Goal: Task Accomplishment & Management: Manage account settings

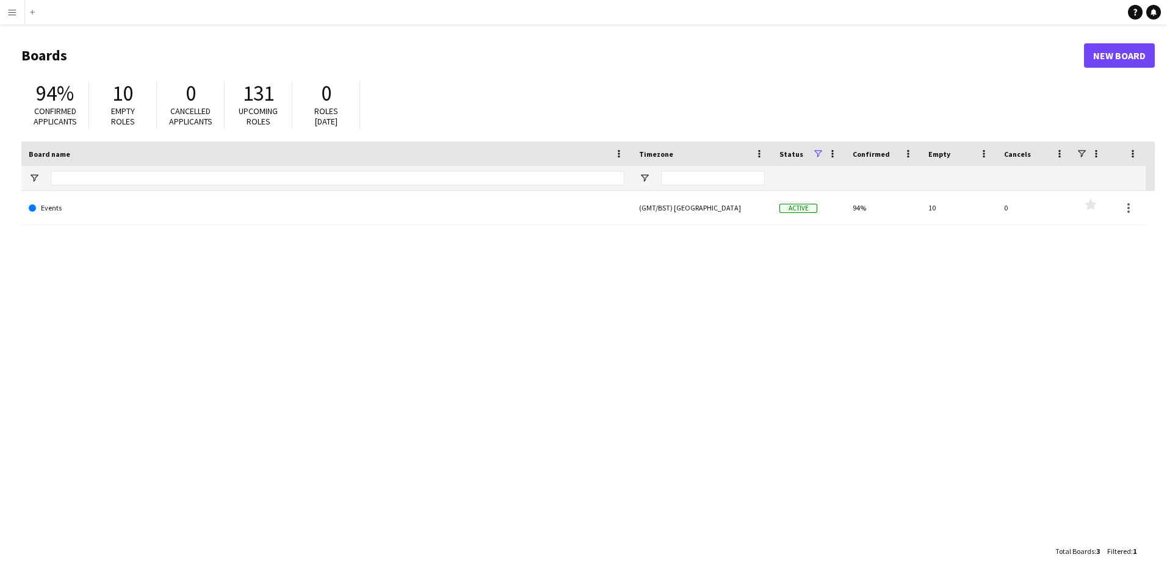
click at [11, 17] on button "Menu" at bounding box center [12, 12] width 24 height 24
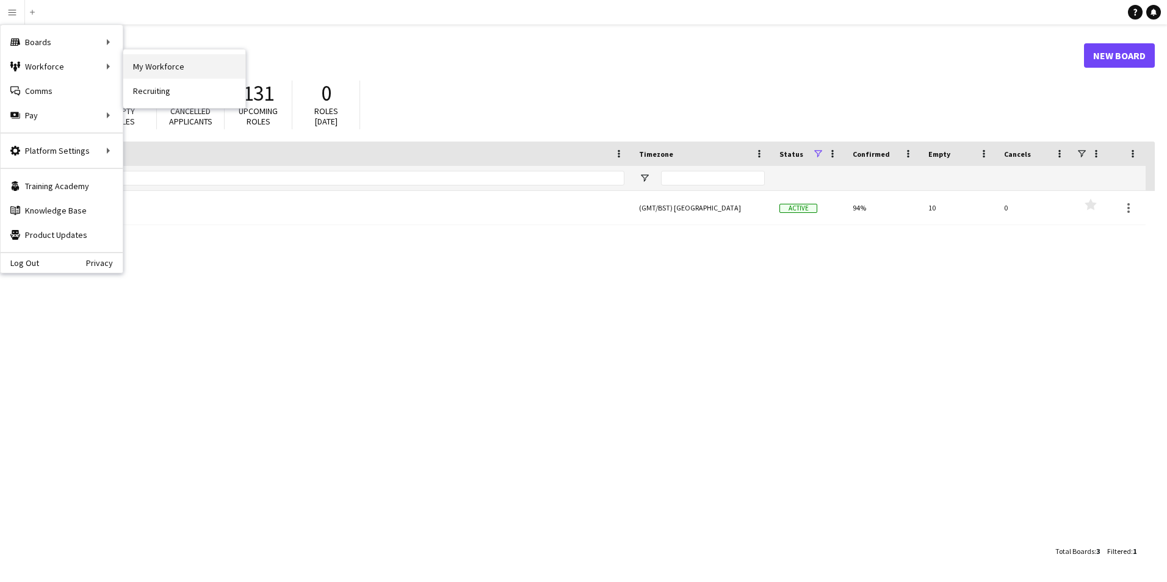
click at [163, 65] on link "My Workforce" at bounding box center [184, 66] width 122 height 24
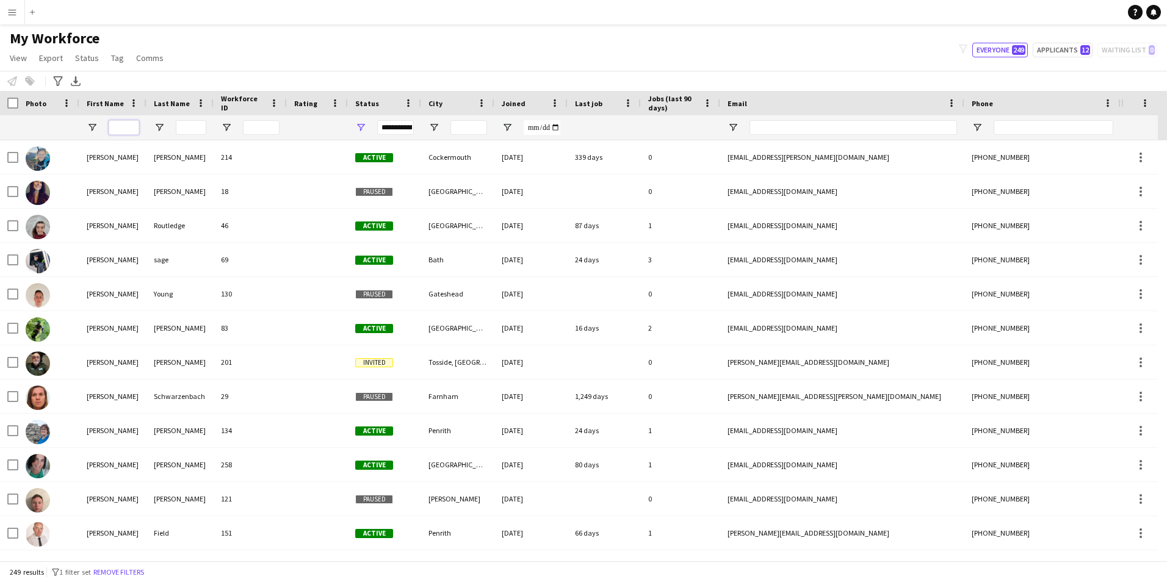
click at [119, 129] on input "First Name Filter Input" at bounding box center [124, 127] width 31 height 15
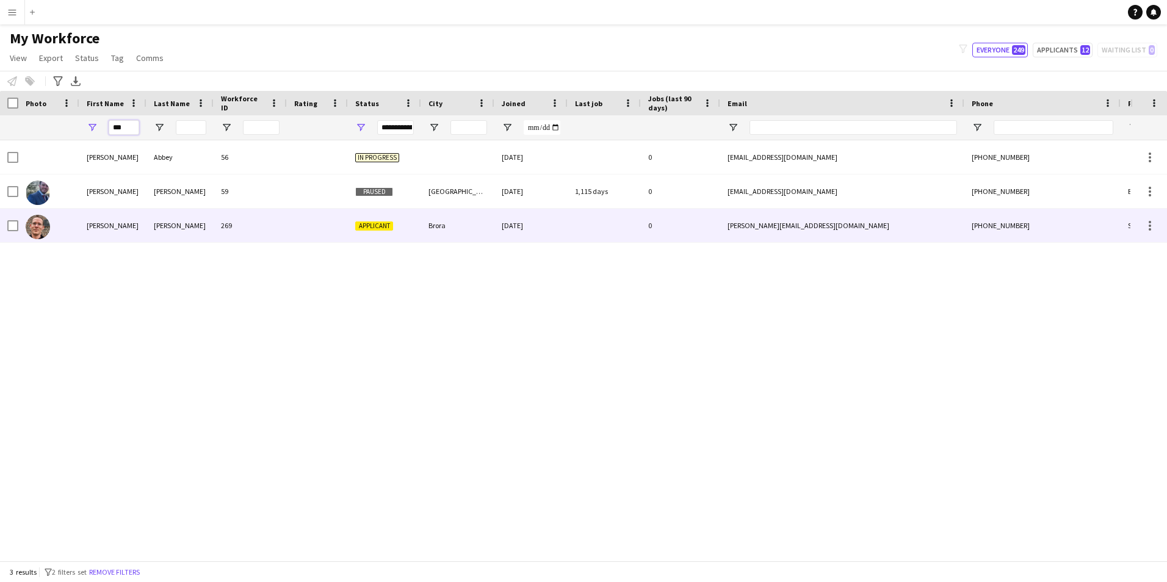
type input "***"
click at [41, 227] on img at bounding box center [38, 227] width 24 height 24
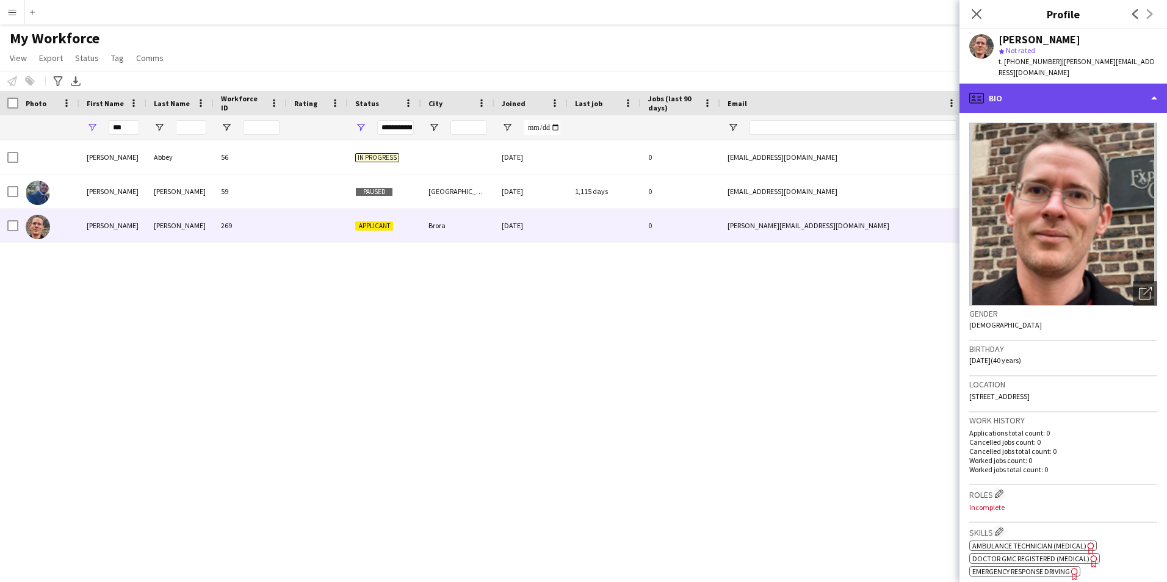
click at [1148, 90] on div "profile Bio" at bounding box center [1064, 98] width 208 height 29
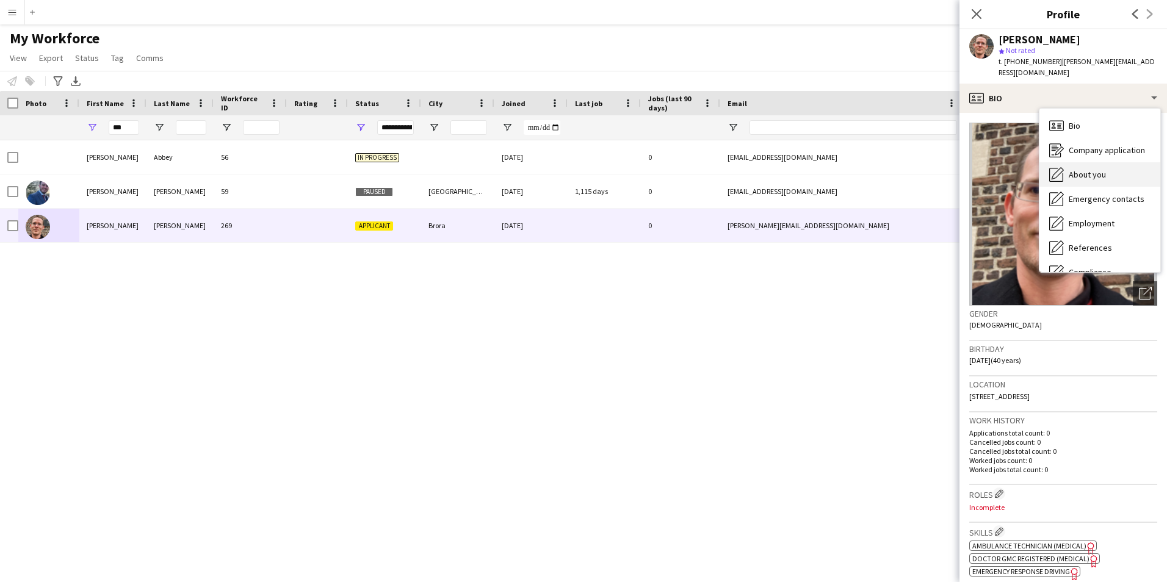
click at [1074, 169] on span "About you" at bounding box center [1087, 174] width 37 height 11
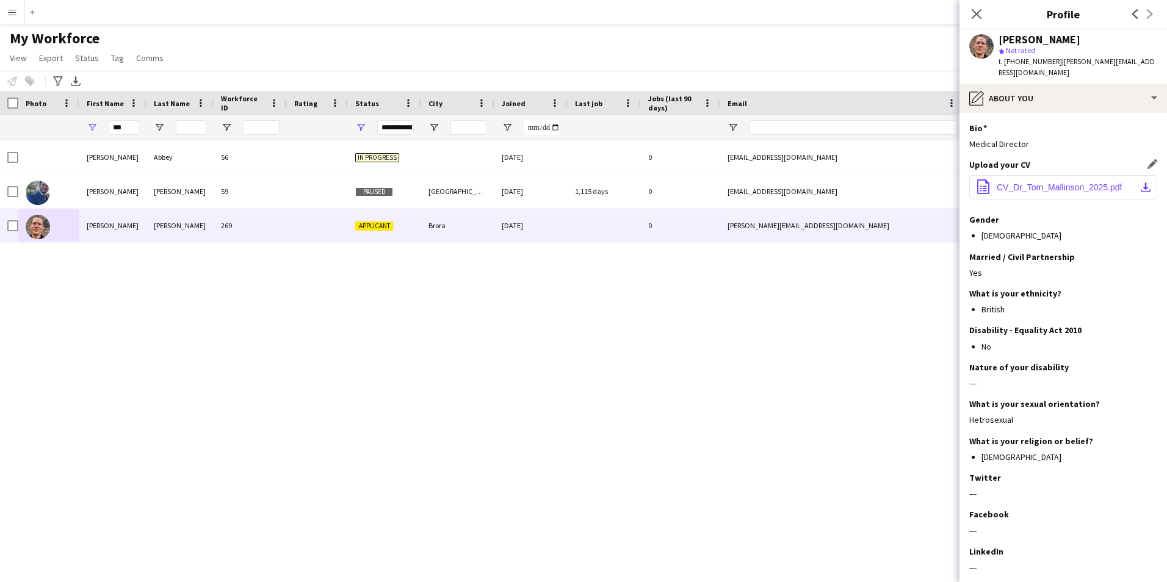
click at [1098, 183] on span "CV_Dr_Tom_Mallinson_2025.pdf" at bounding box center [1059, 188] width 125 height 10
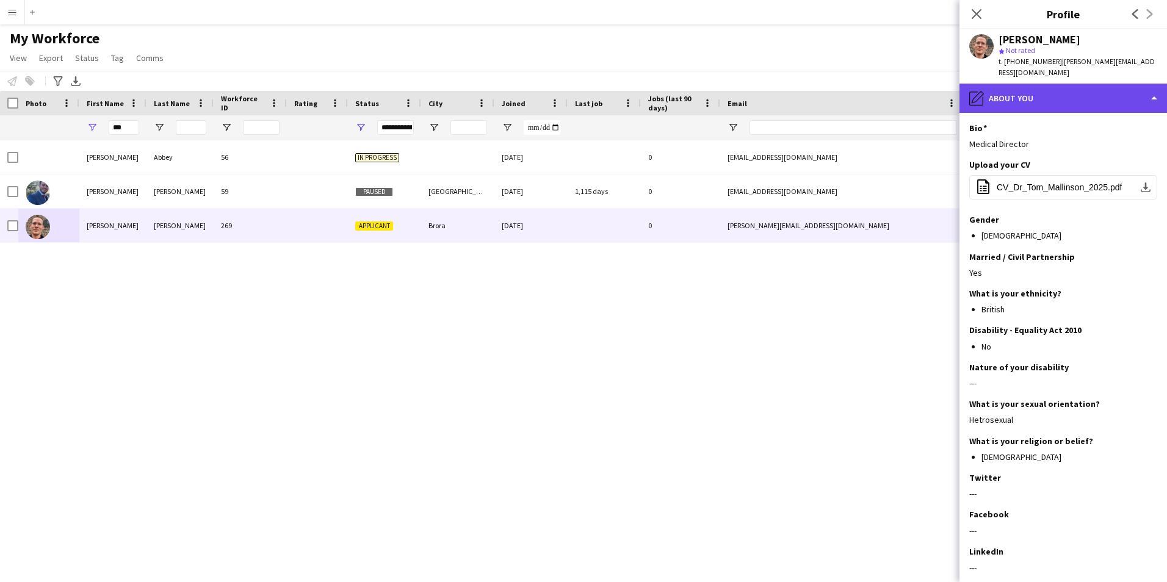
click at [1157, 84] on div "pencil4 About you" at bounding box center [1064, 98] width 208 height 29
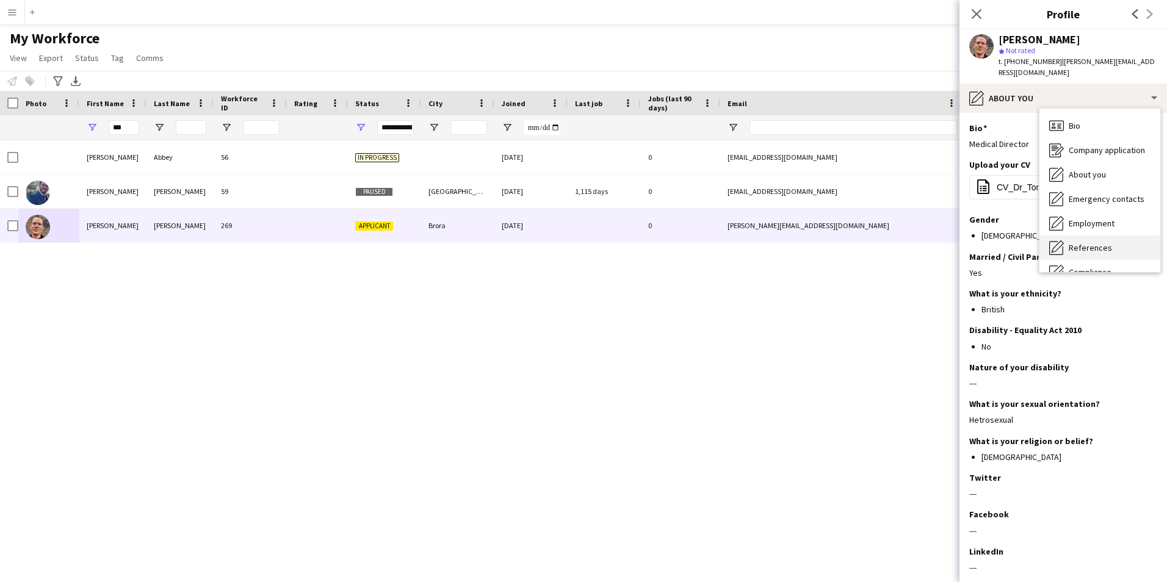
click at [1118, 236] on div "References References" at bounding box center [1100, 248] width 121 height 24
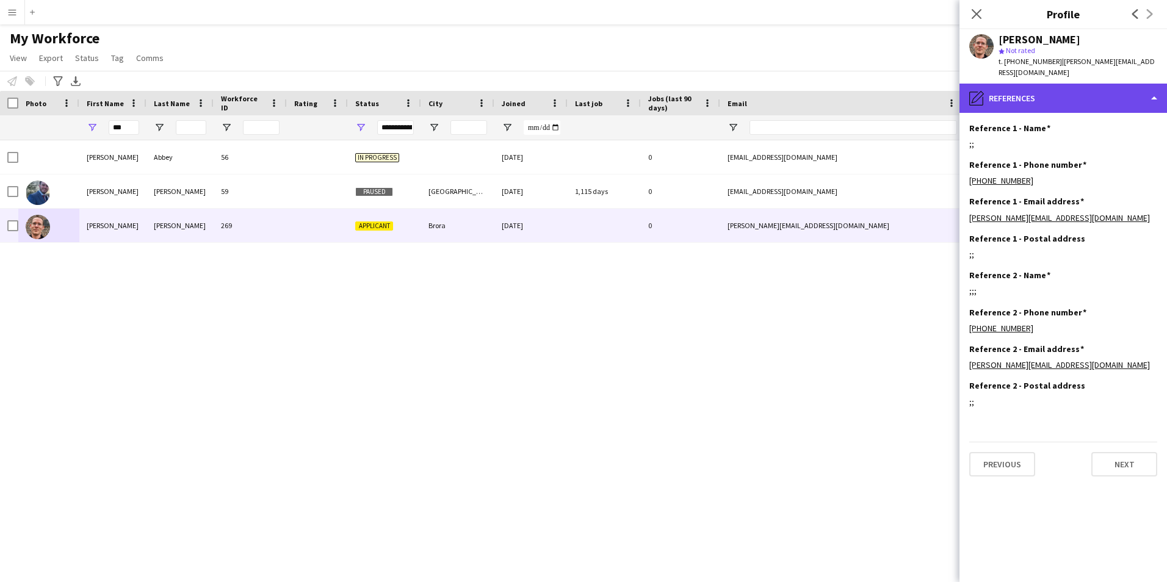
click at [1155, 84] on div "pencil4 References" at bounding box center [1064, 98] width 208 height 29
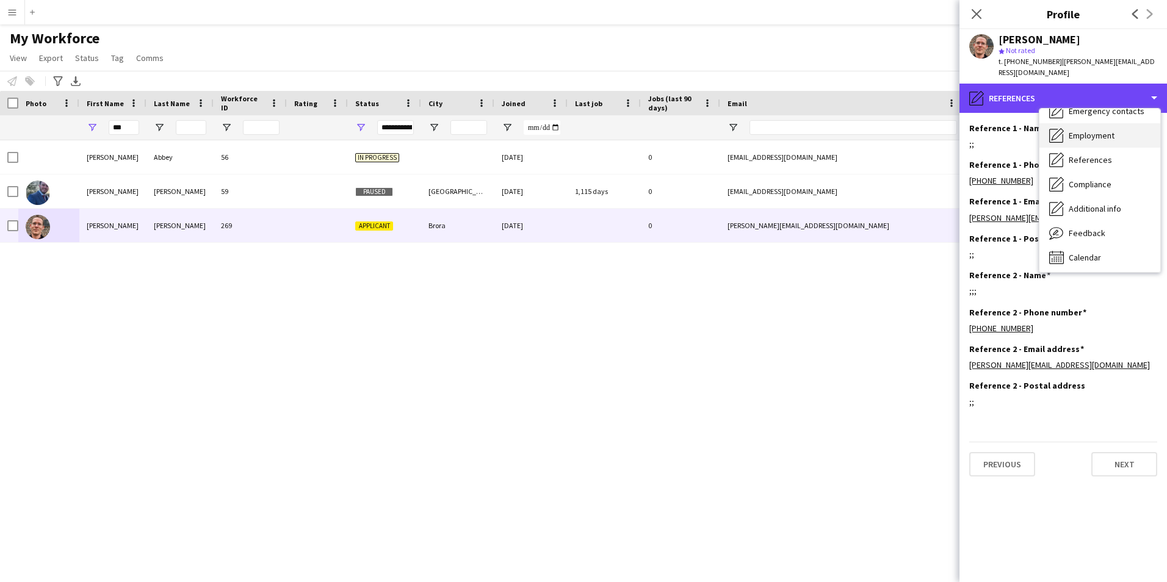
scroll to position [90, 0]
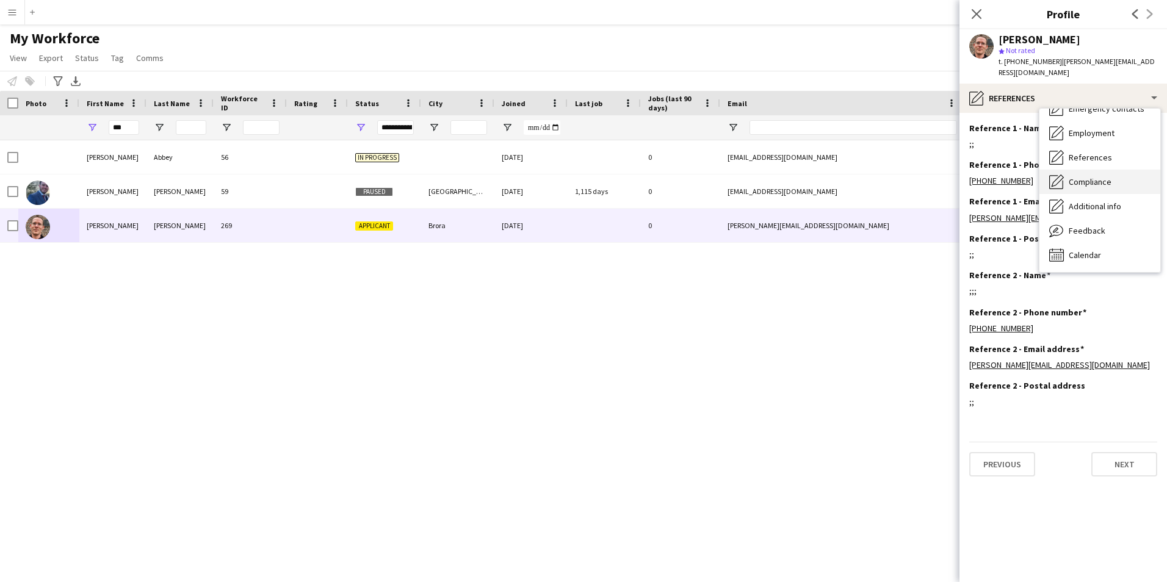
click at [1105, 176] on span "Compliance" at bounding box center [1090, 181] width 43 height 11
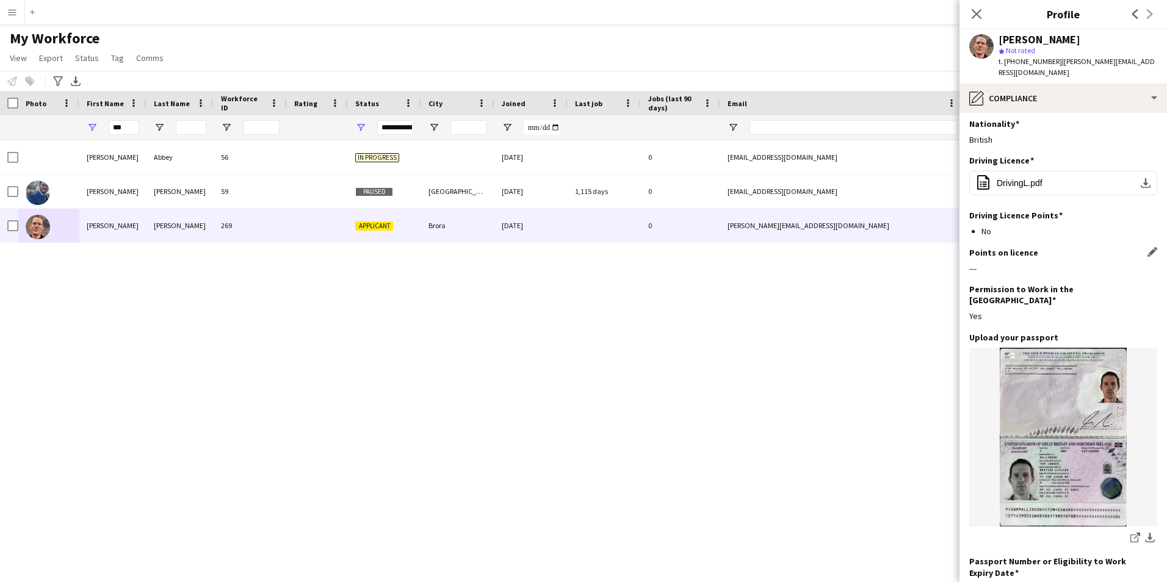
scroll to position [0, 0]
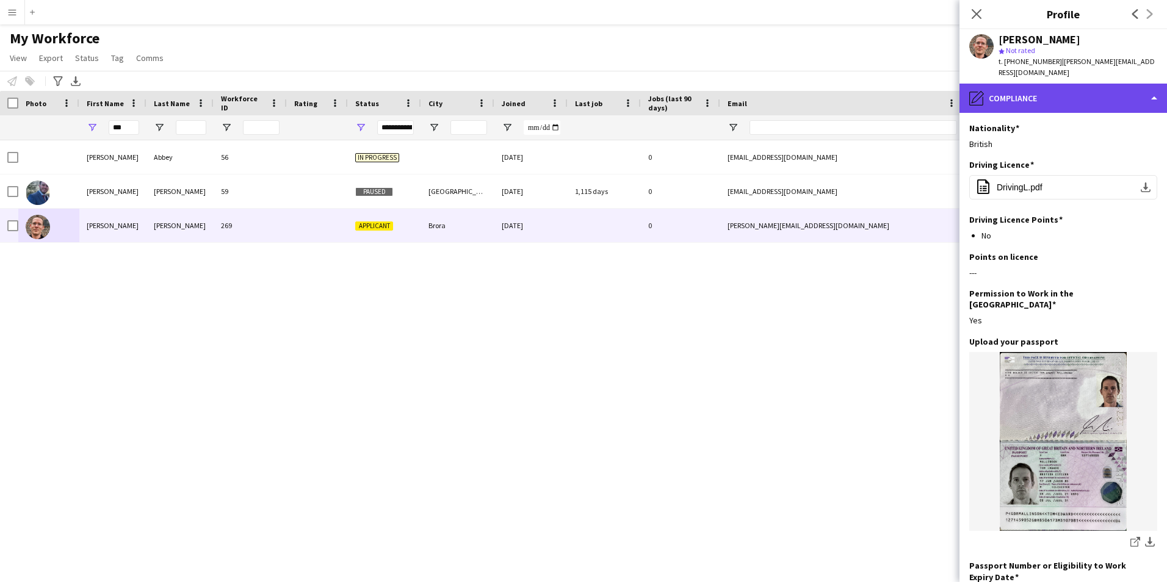
click at [1156, 92] on div "pencil4 Compliance" at bounding box center [1064, 98] width 208 height 29
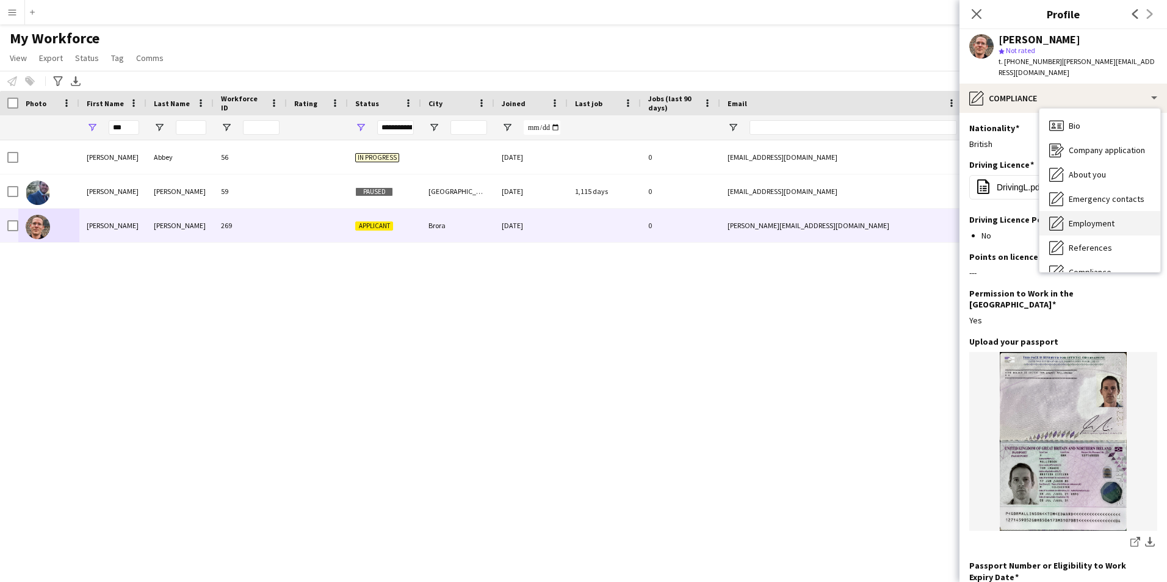
click at [1099, 218] on span "Employment" at bounding box center [1092, 223] width 46 height 11
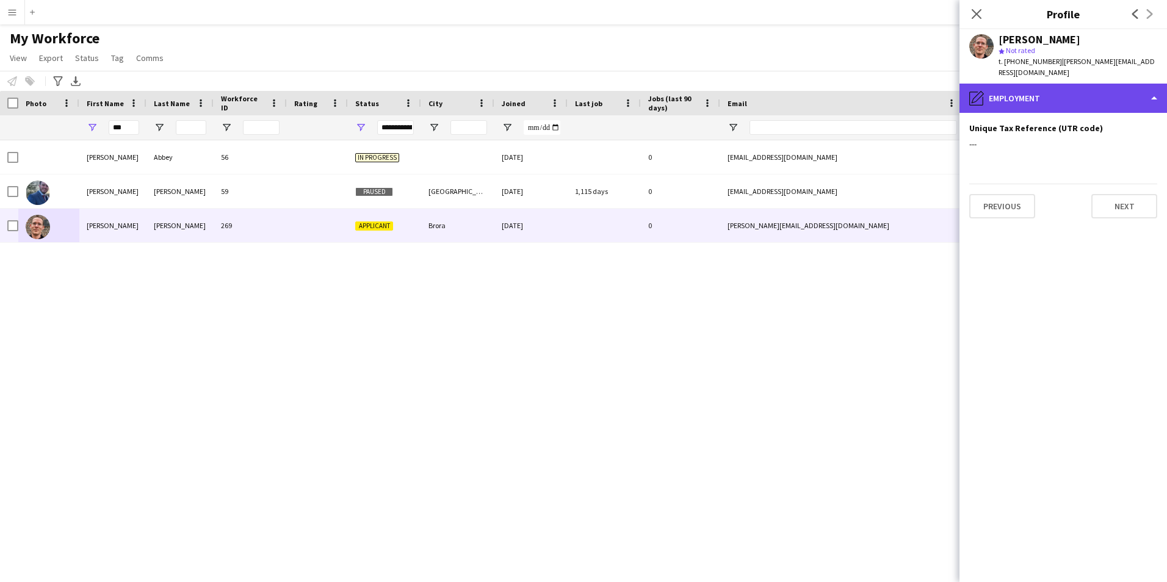
click at [1141, 84] on div "pencil4 Employment" at bounding box center [1064, 98] width 208 height 29
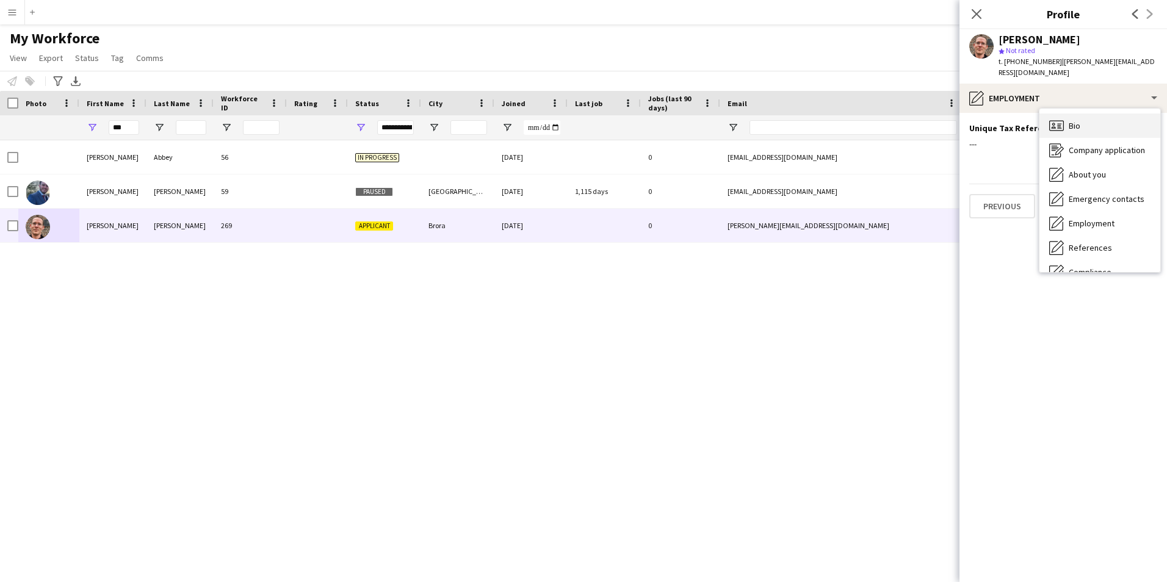
click at [1111, 118] on div "Bio Bio" at bounding box center [1100, 126] width 121 height 24
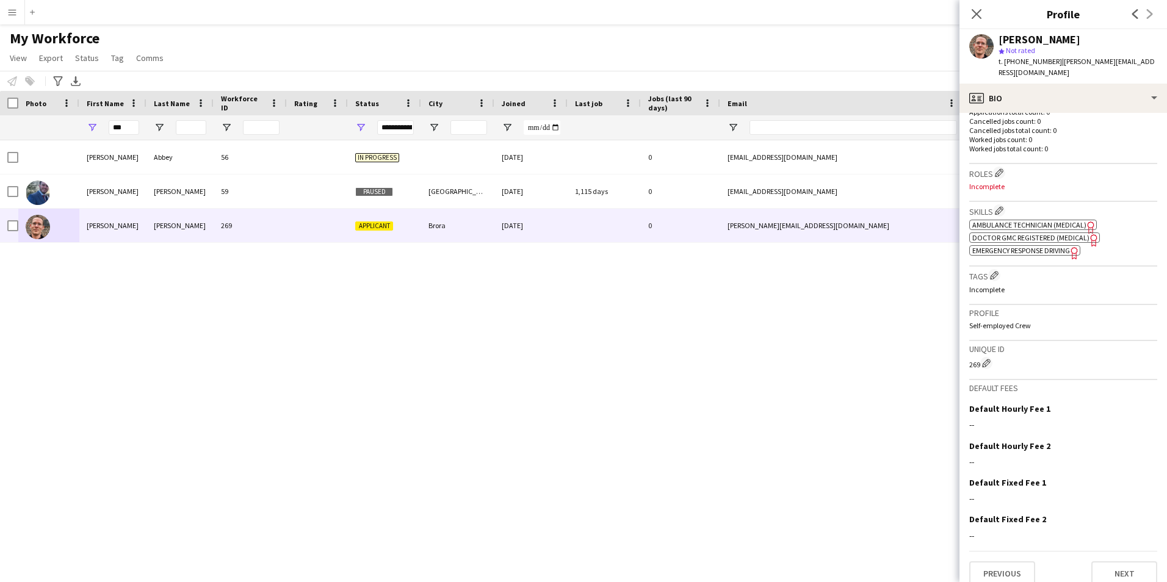
scroll to position [323, 0]
click at [1114, 563] on button "Next" at bounding box center [1125, 572] width 66 height 24
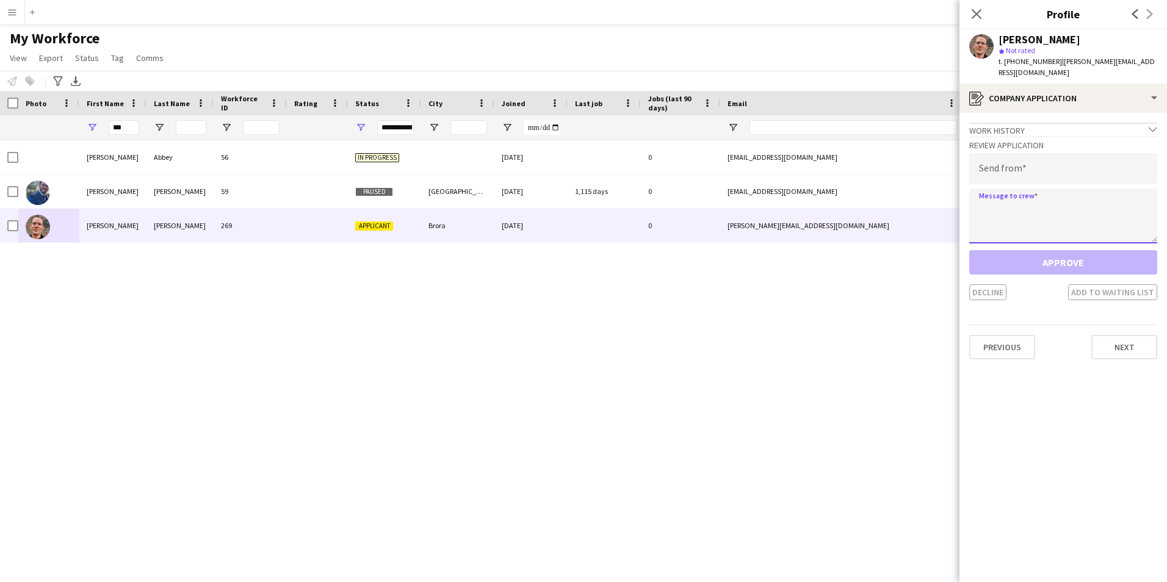
click at [1036, 203] on textarea at bounding box center [1064, 216] width 188 height 55
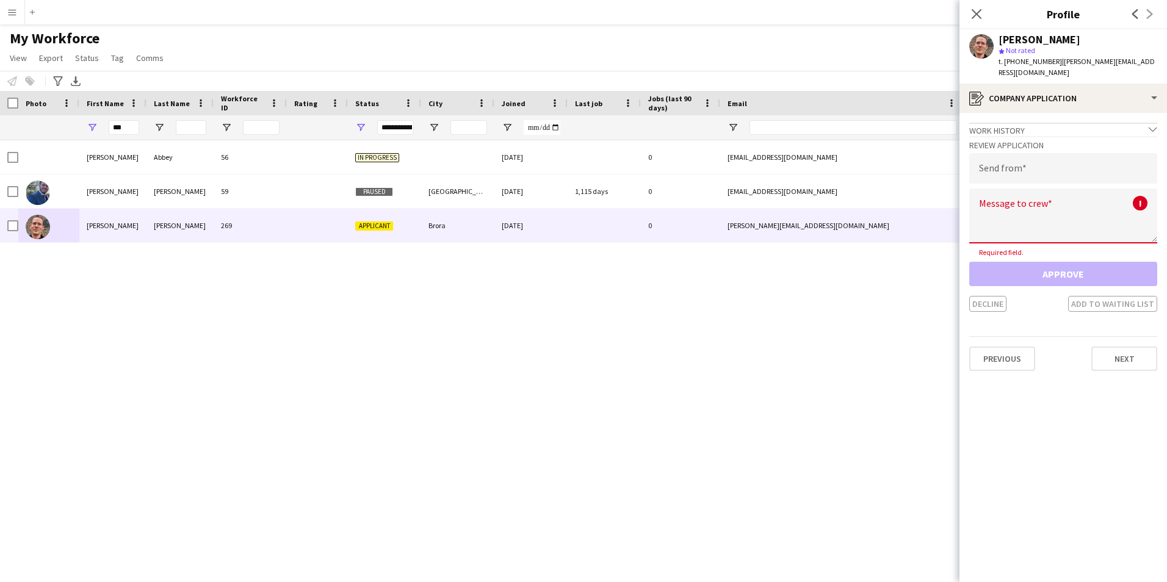
click at [1044, 262] on div "Approve Decline Add to waiting list" at bounding box center [1064, 287] width 188 height 50
click at [1007, 216] on textarea at bounding box center [1064, 216] width 188 height 55
click at [1156, 125] on icon "chevron-down" at bounding box center [1153, 129] width 9 height 9
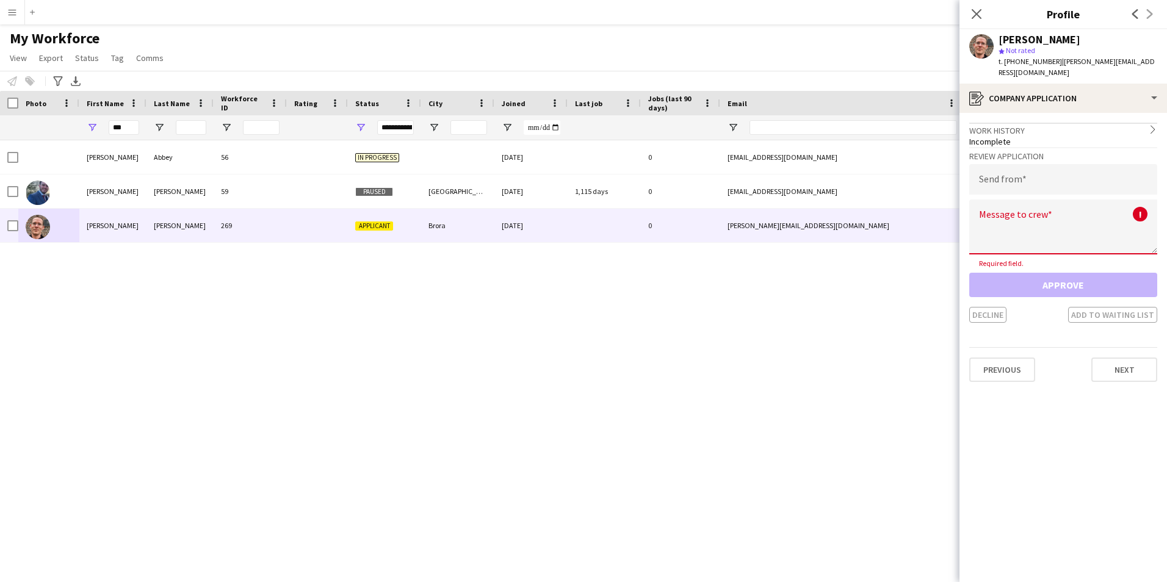
click at [1156, 125] on icon "chevron-right" at bounding box center [1153, 129] width 9 height 9
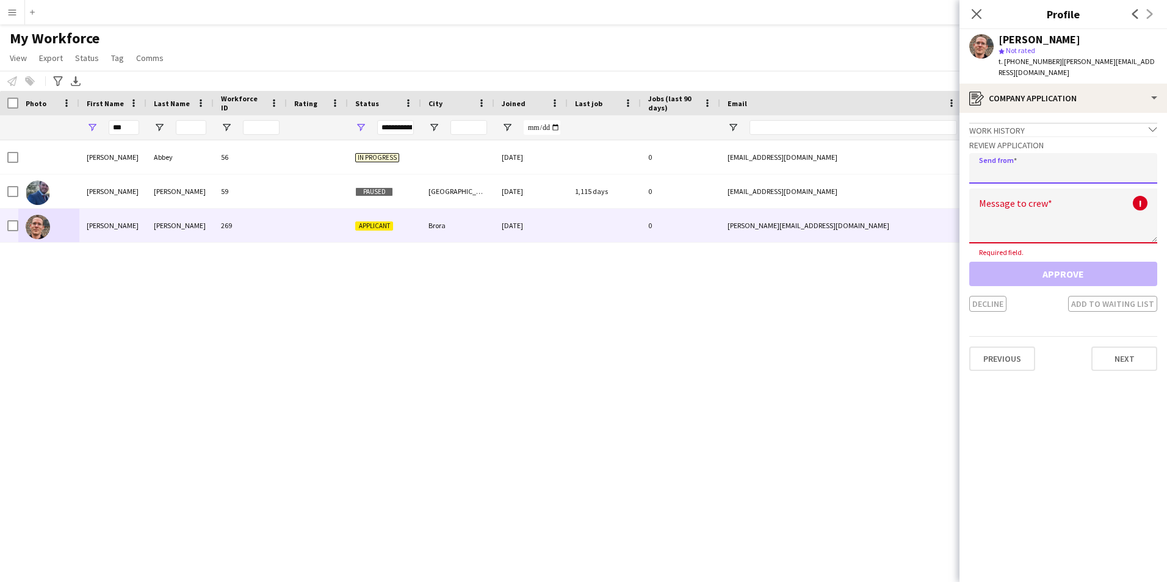
click at [1053, 159] on input "email" at bounding box center [1064, 168] width 188 height 31
type input "**********"
click at [1044, 217] on textarea at bounding box center [1064, 216] width 188 height 55
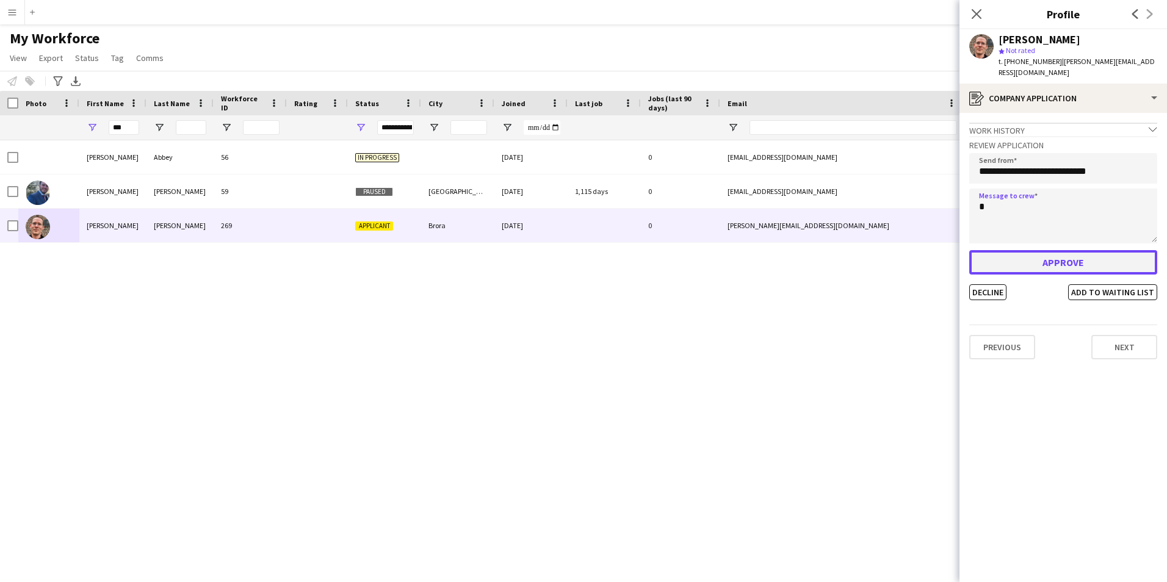
click at [1052, 252] on button "Approve" at bounding box center [1064, 262] width 188 height 24
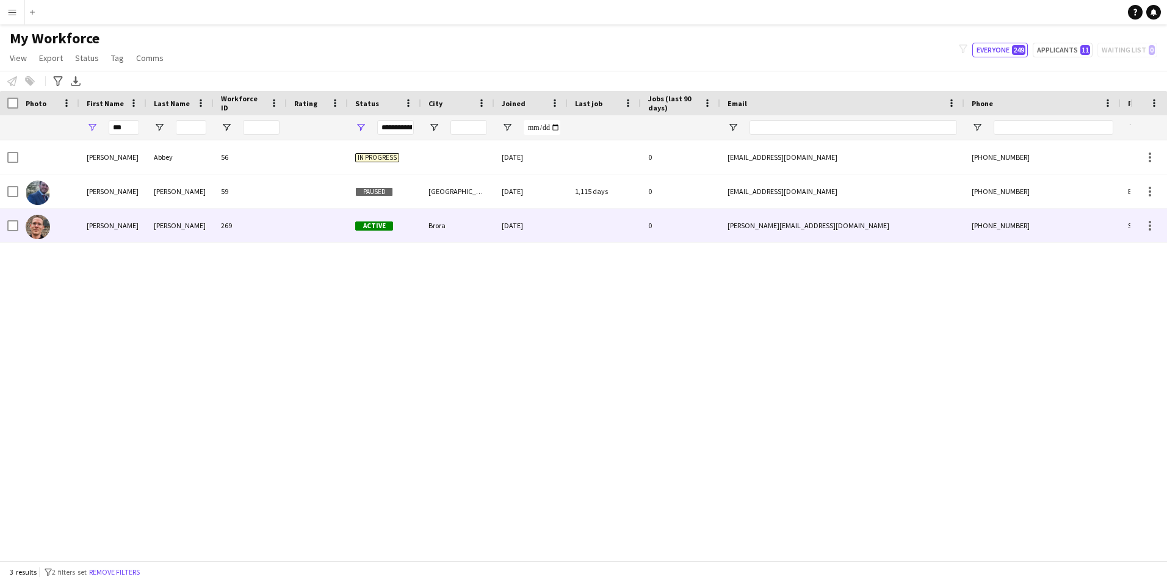
click at [366, 227] on span "Active" at bounding box center [374, 226] width 38 height 9
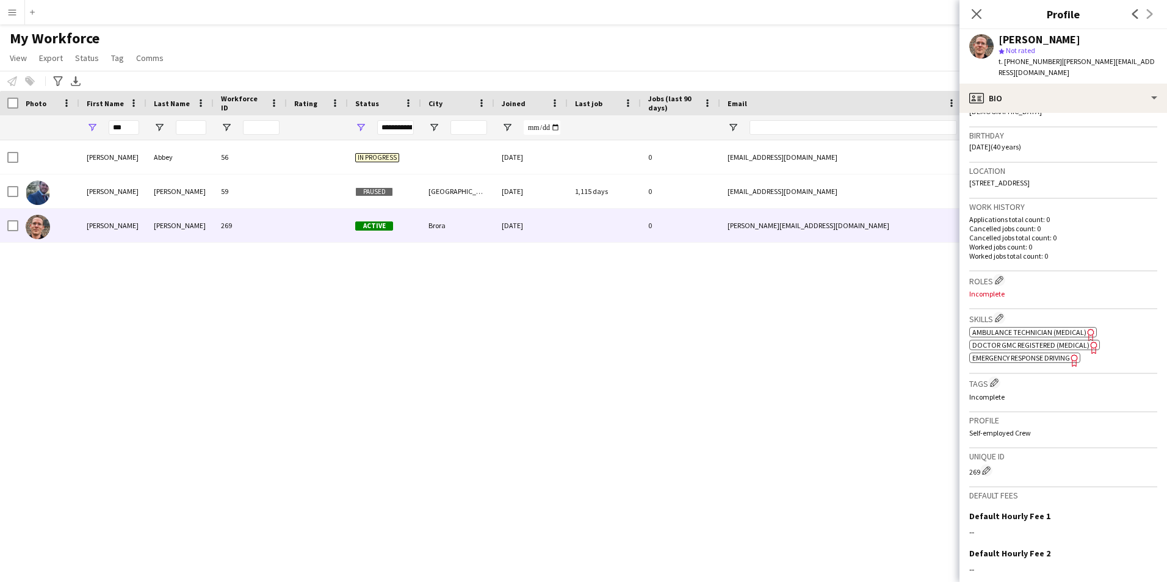
scroll to position [201, 0]
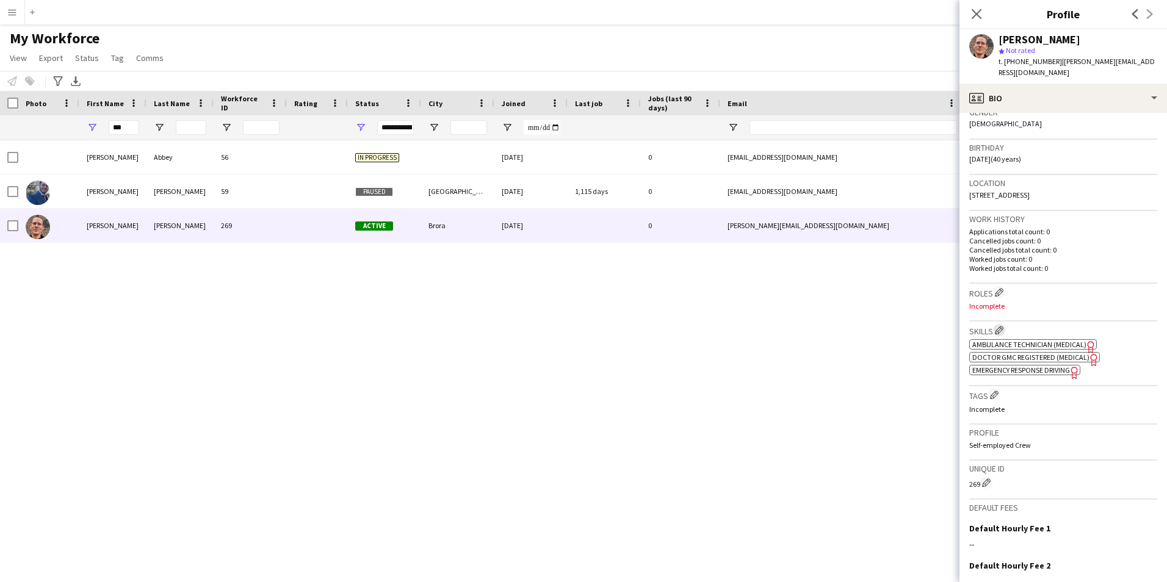
click at [1004, 326] on app-icon "Edit crew company skills" at bounding box center [999, 330] width 9 height 9
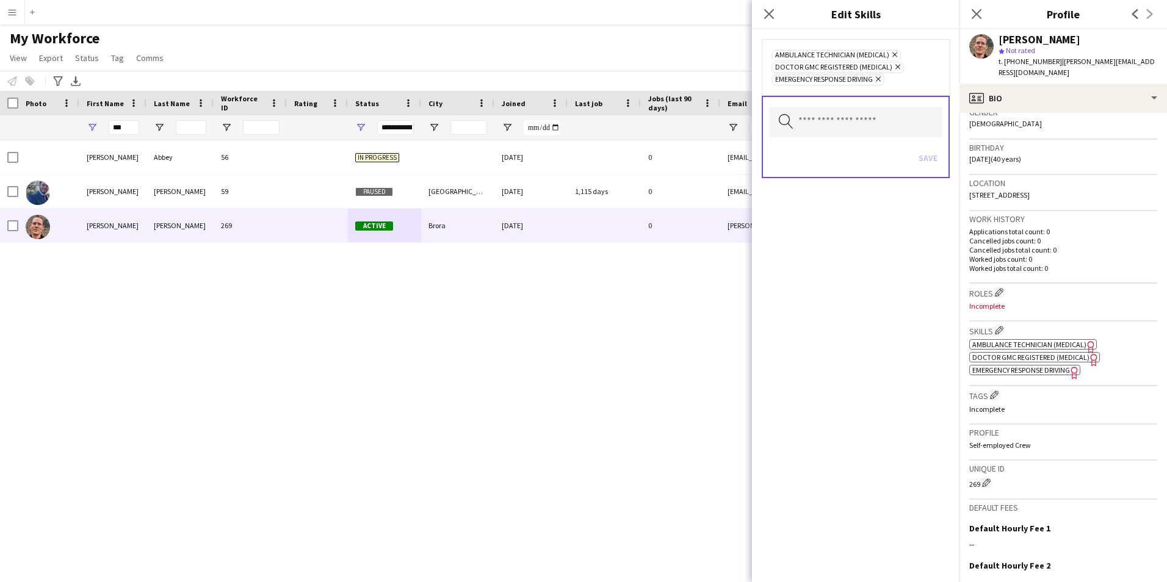
click at [894, 53] on icon at bounding box center [895, 55] width 5 height 5
click at [866, 107] on input "text" at bounding box center [855, 110] width 173 height 31
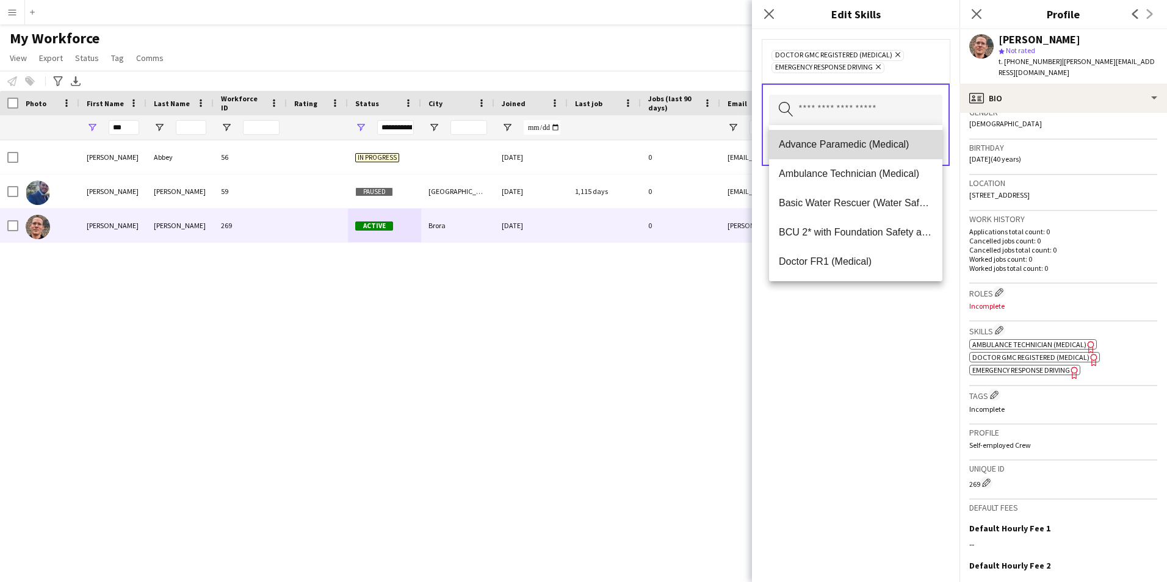
click at [871, 145] on span "Advance Paramedic (Medical)" at bounding box center [856, 145] width 154 height 12
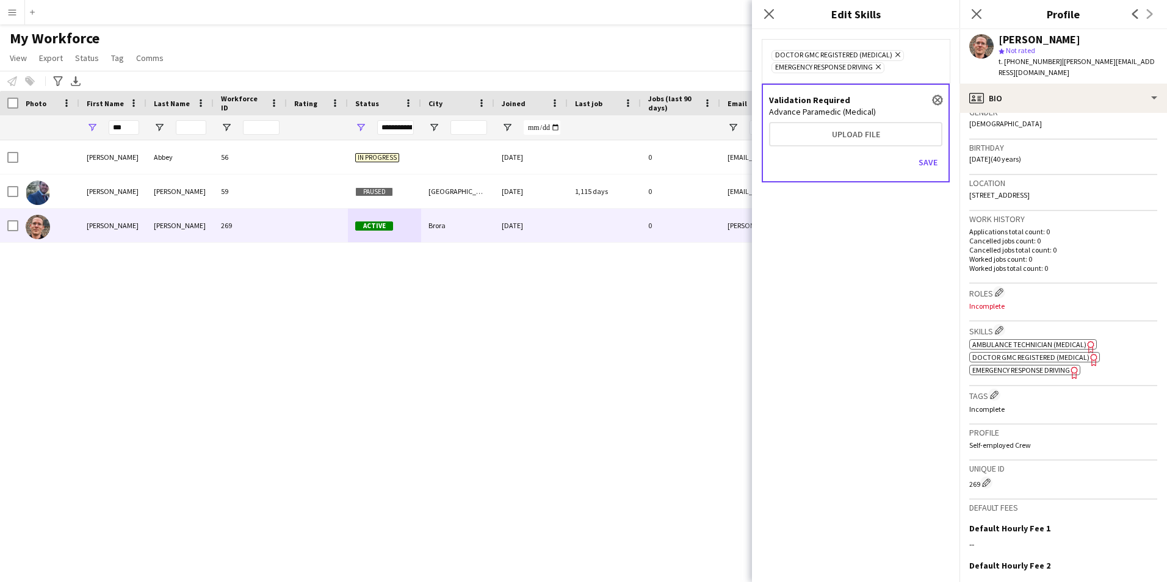
click at [935, 100] on app-icon "close" at bounding box center [937, 100] width 7 height 5
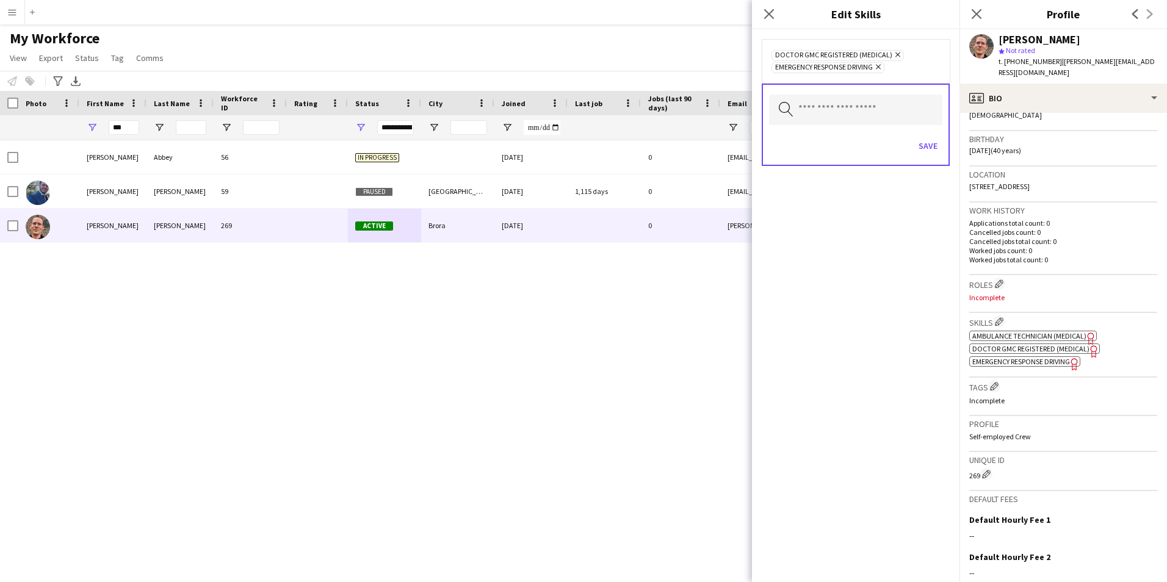
scroll to position [323, 0]
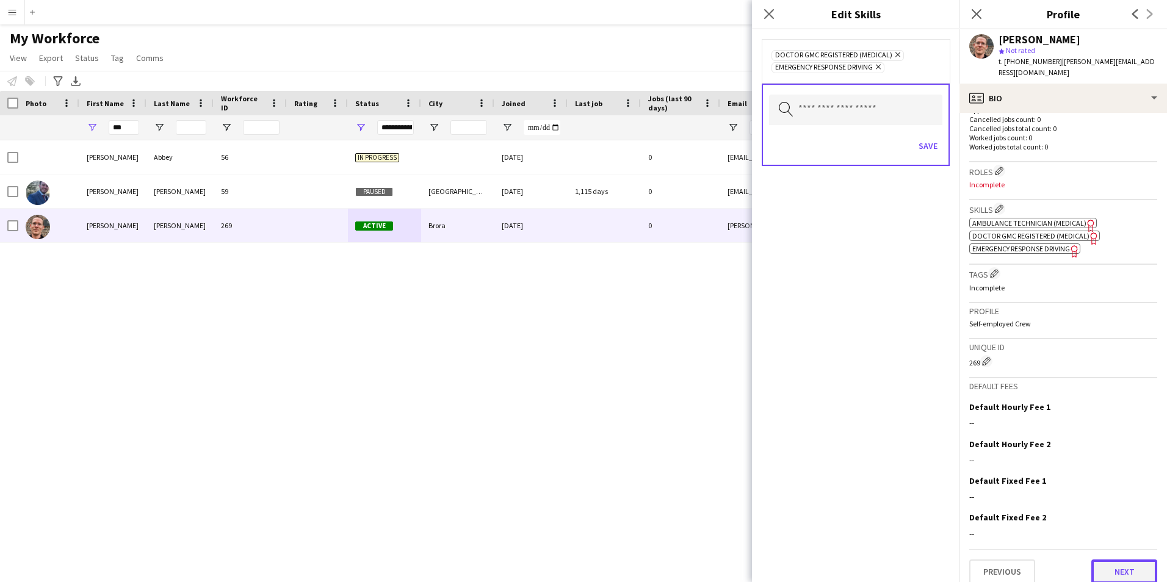
click at [1115, 561] on button "Next" at bounding box center [1125, 572] width 66 height 24
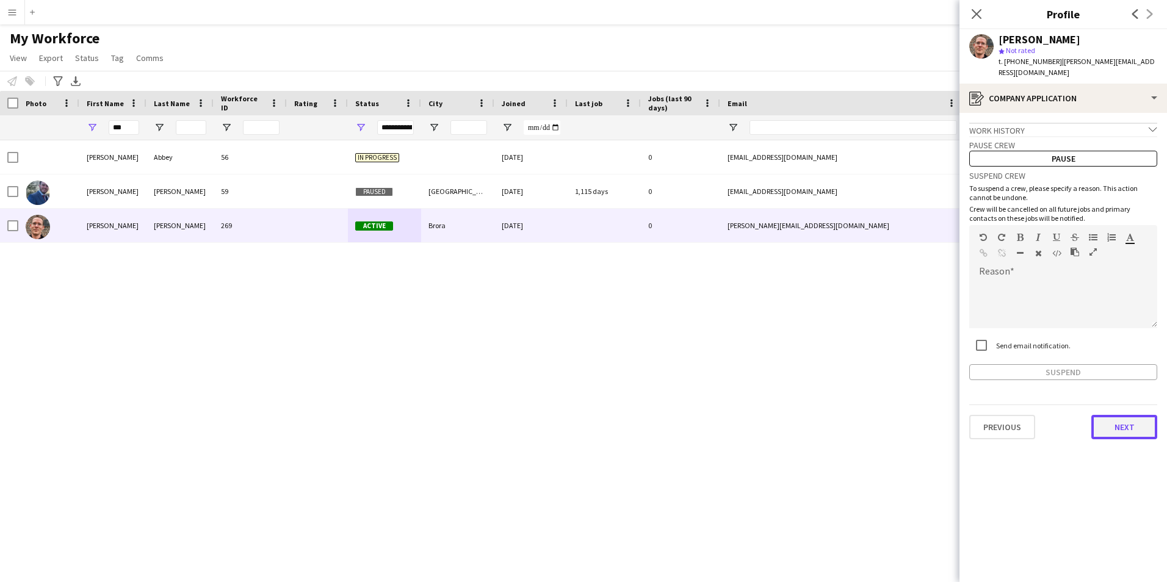
click at [1114, 415] on button "Next" at bounding box center [1125, 427] width 66 height 24
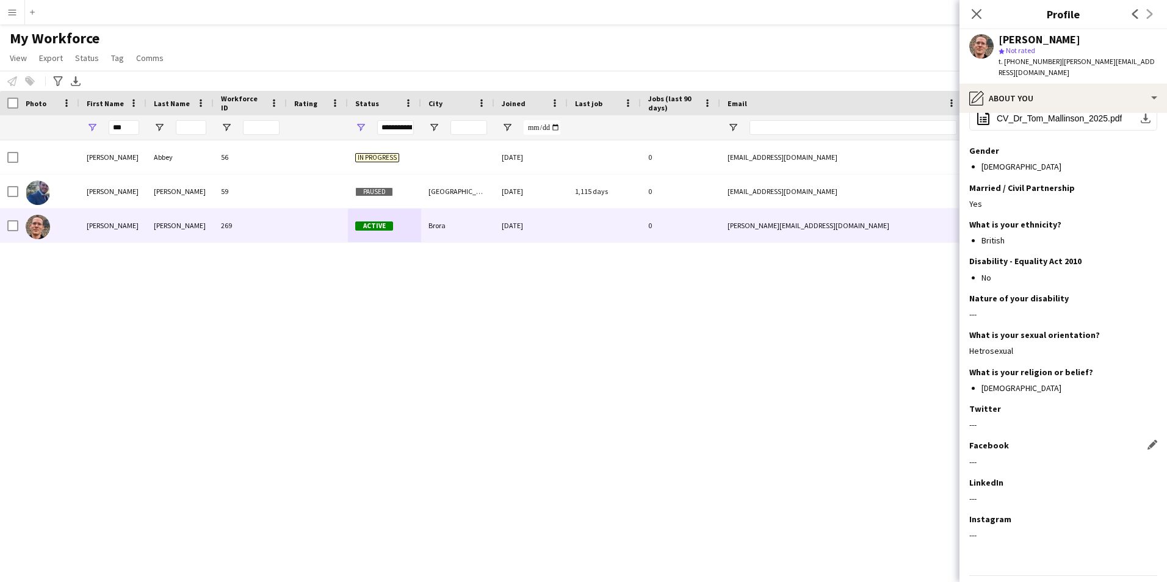
scroll to position [95, 0]
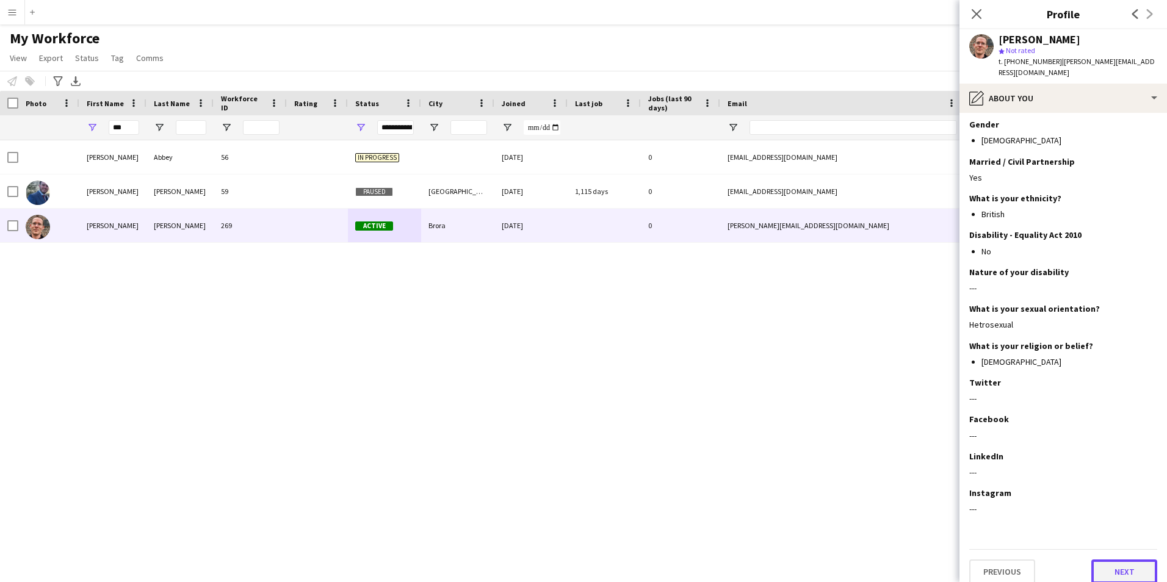
click at [1111, 573] on button "Next" at bounding box center [1125, 572] width 66 height 24
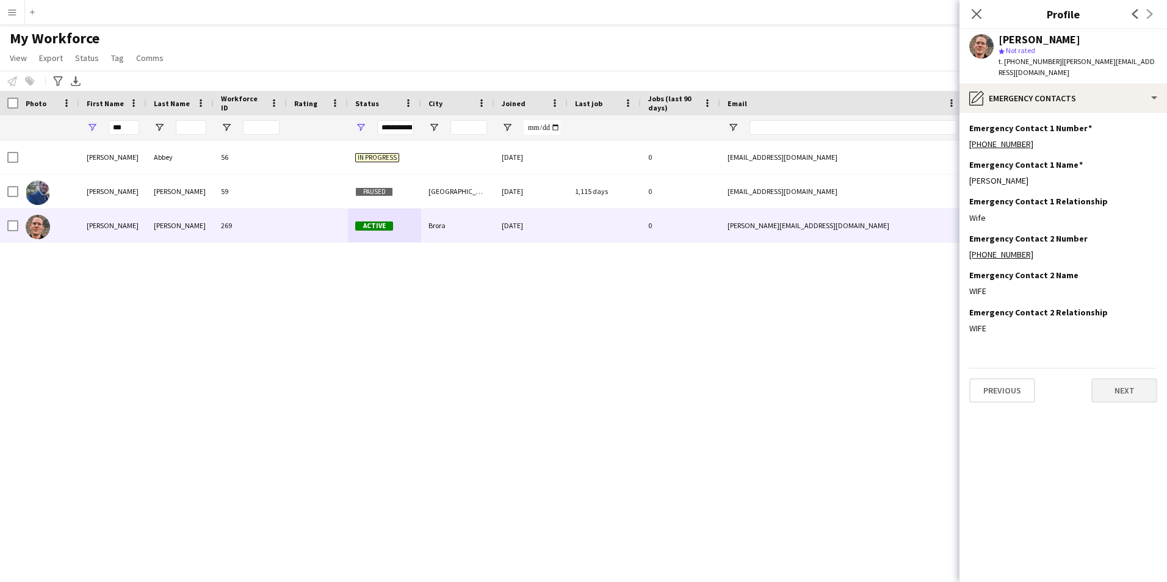
scroll to position [0, 0]
click at [1128, 381] on button "Next" at bounding box center [1125, 391] width 66 height 24
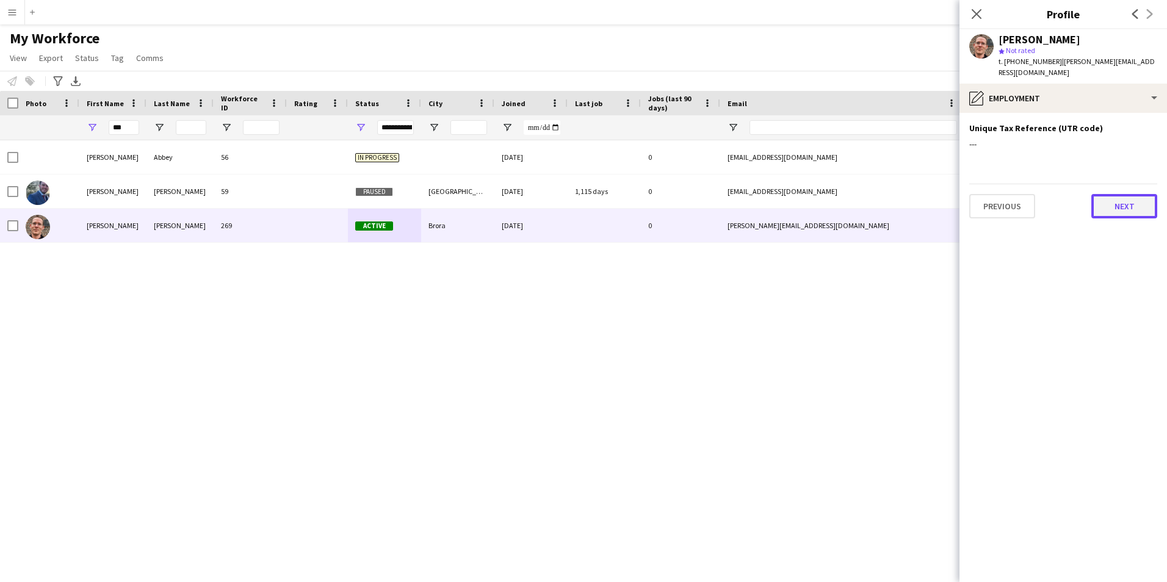
click at [1131, 198] on button "Next" at bounding box center [1125, 206] width 66 height 24
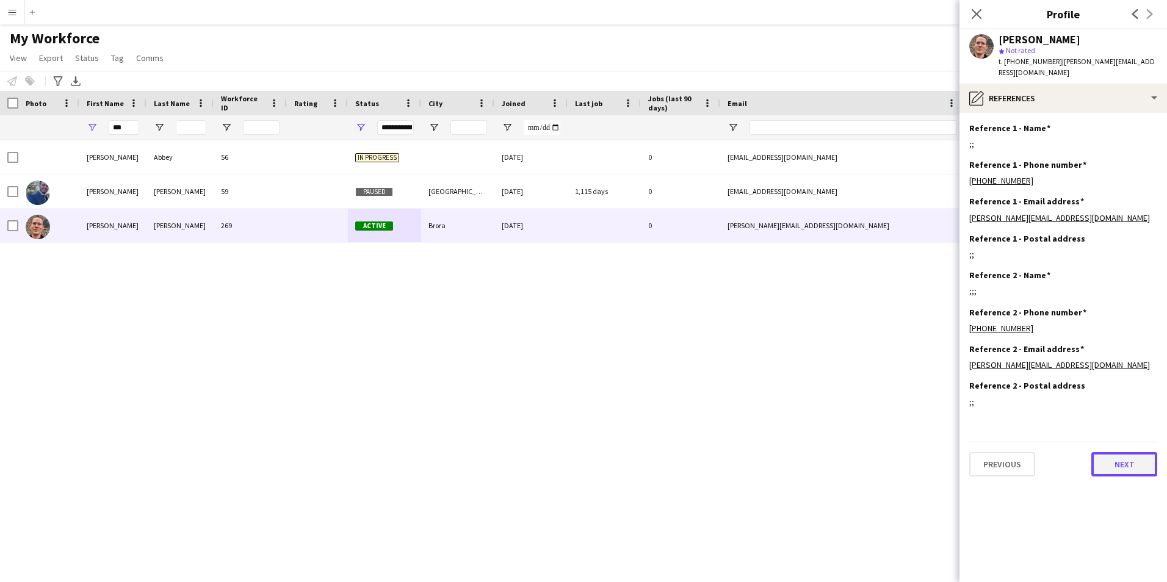
click at [1126, 463] on button "Next" at bounding box center [1125, 464] width 66 height 24
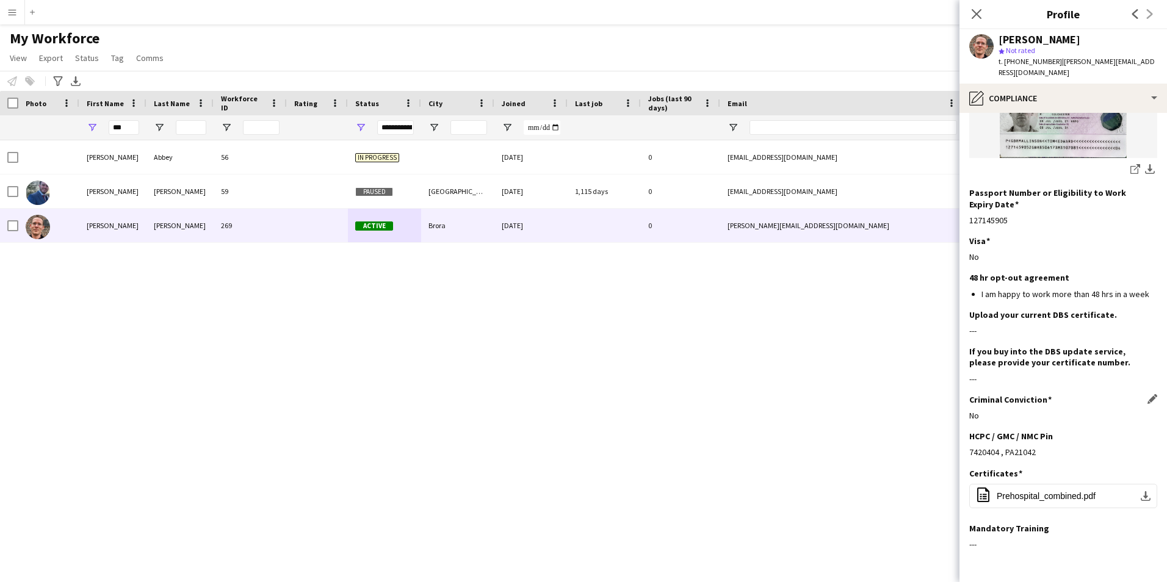
scroll to position [397, 0]
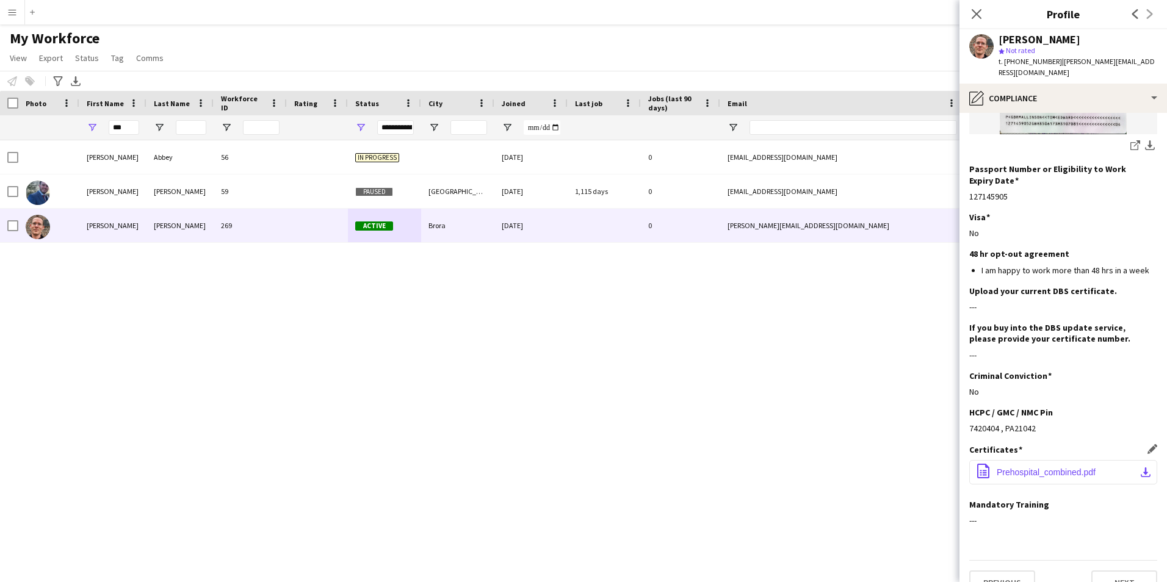
click at [1085, 468] on span "Prehospital_combined.pdf" at bounding box center [1046, 473] width 99 height 10
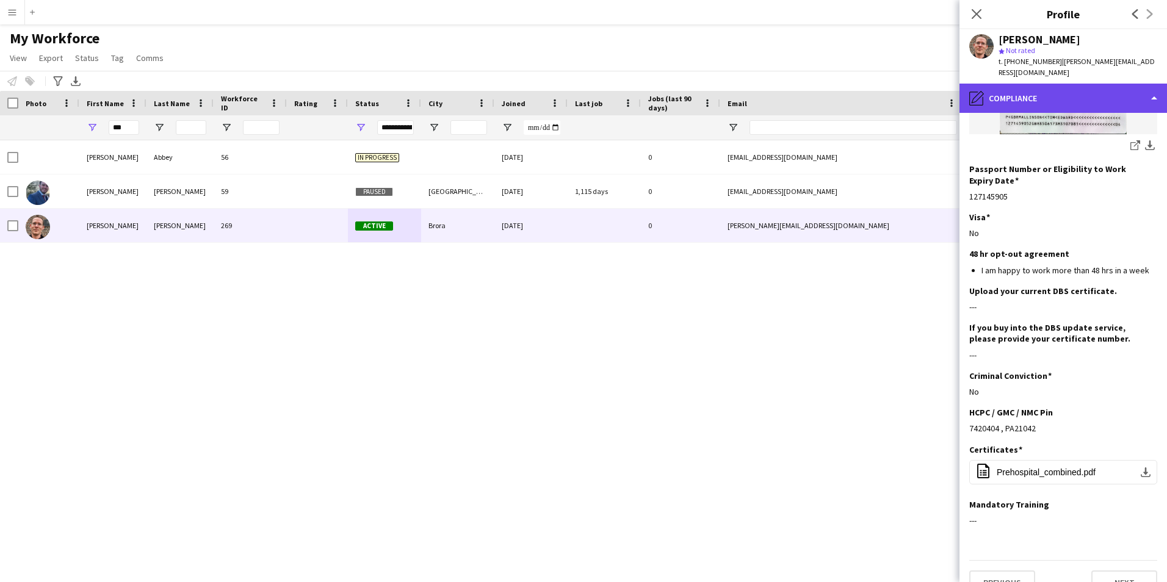
click at [991, 89] on div "pencil4 Compliance" at bounding box center [1064, 98] width 208 height 29
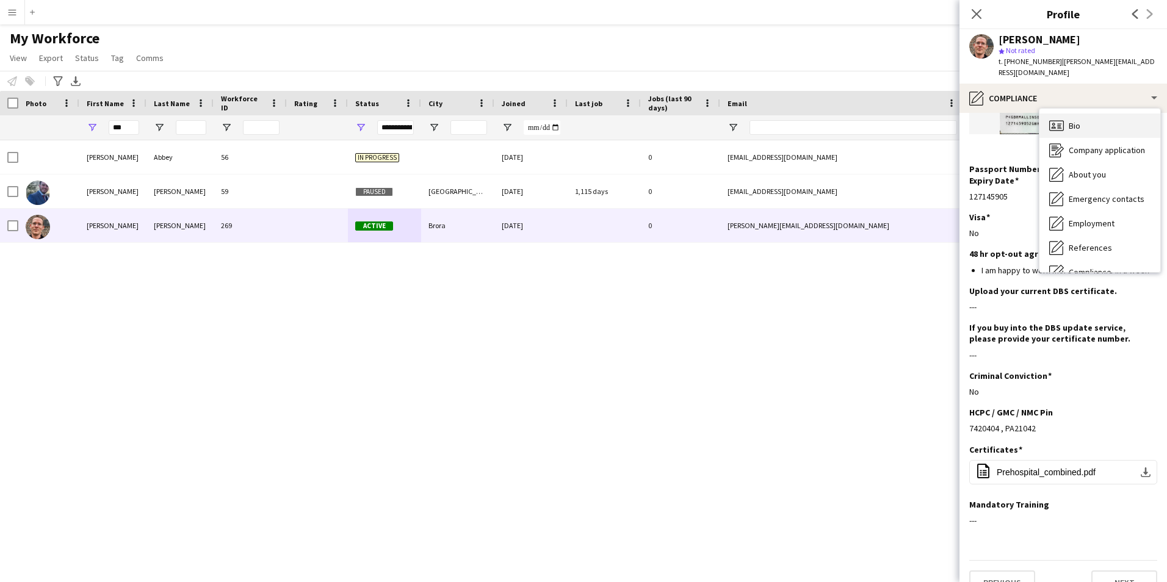
click at [1071, 114] on div "Bio Bio" at bounding box center [1100, 126] width 121 height 24
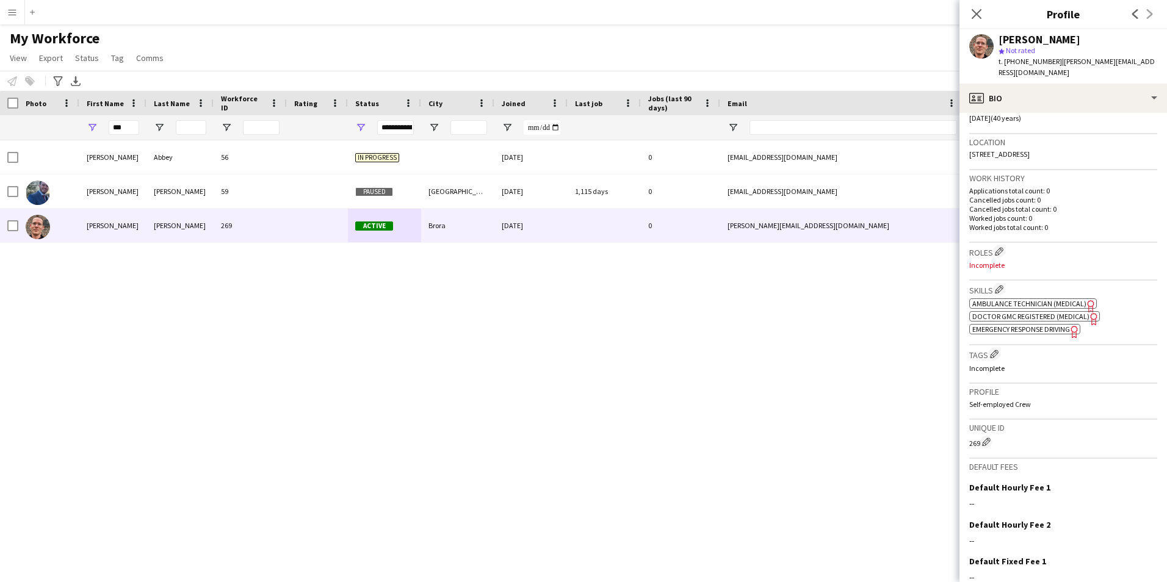
scroll to position [244, 0]
click at [1003, 283] on app-icon "Edit crew company skills" at bounding box center [999, 287] width 9 height 9
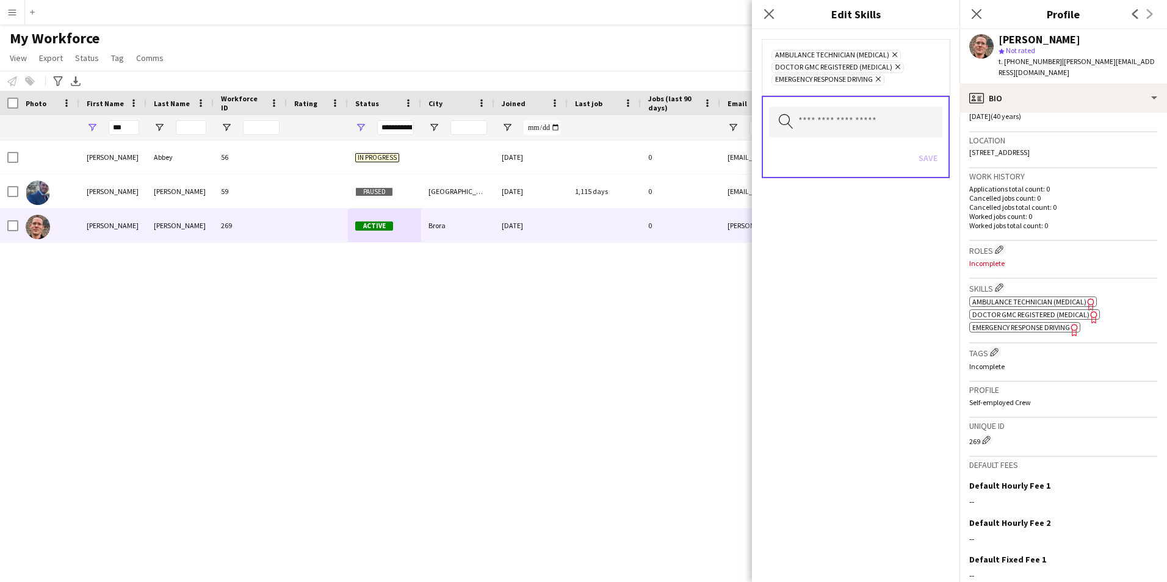
click at [893, 53] on icon at bounding box center [895, 55] width 5 height 5
click at [869, 111] on input "text" at bounding box center [855, 110] width 173 height 31
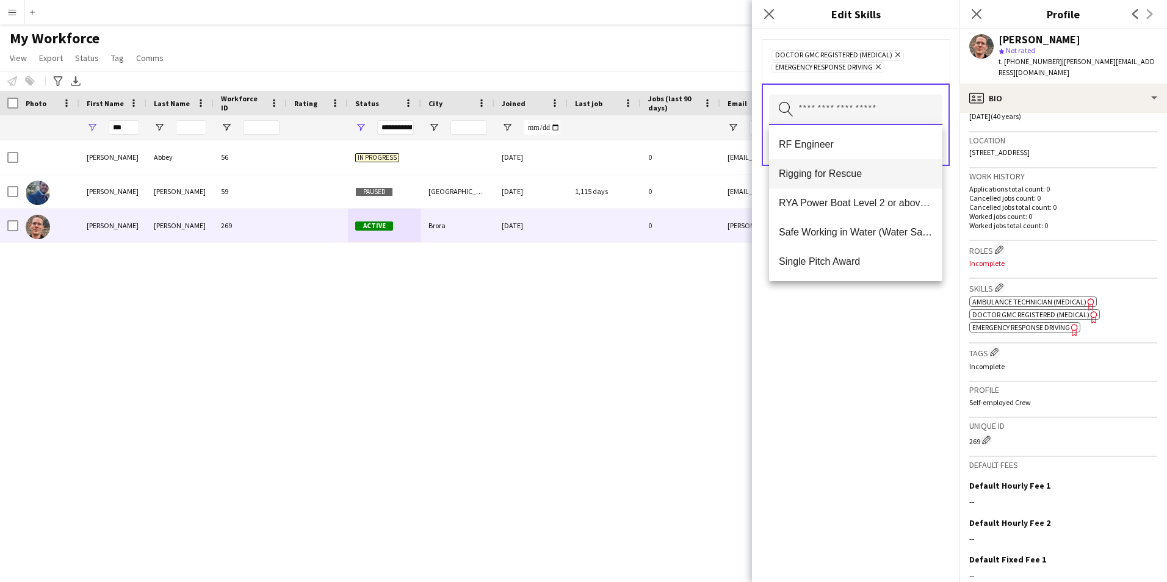
scroll to position [672, 0]
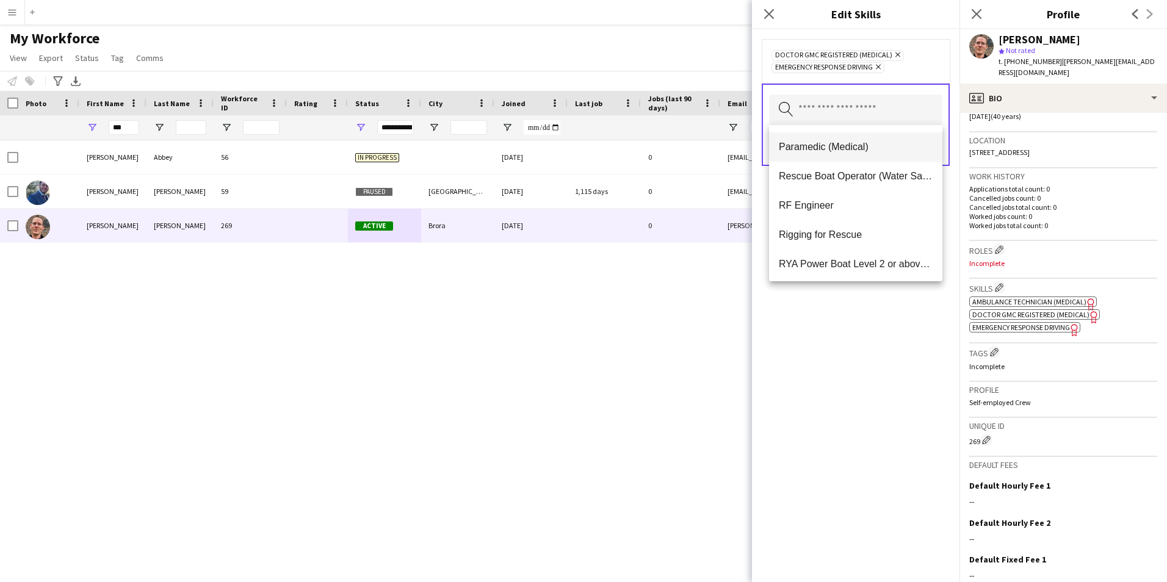
click at [831, 150] on span "Paramedic (Medical)" at bounding box center [856, 147] width 154 height 12
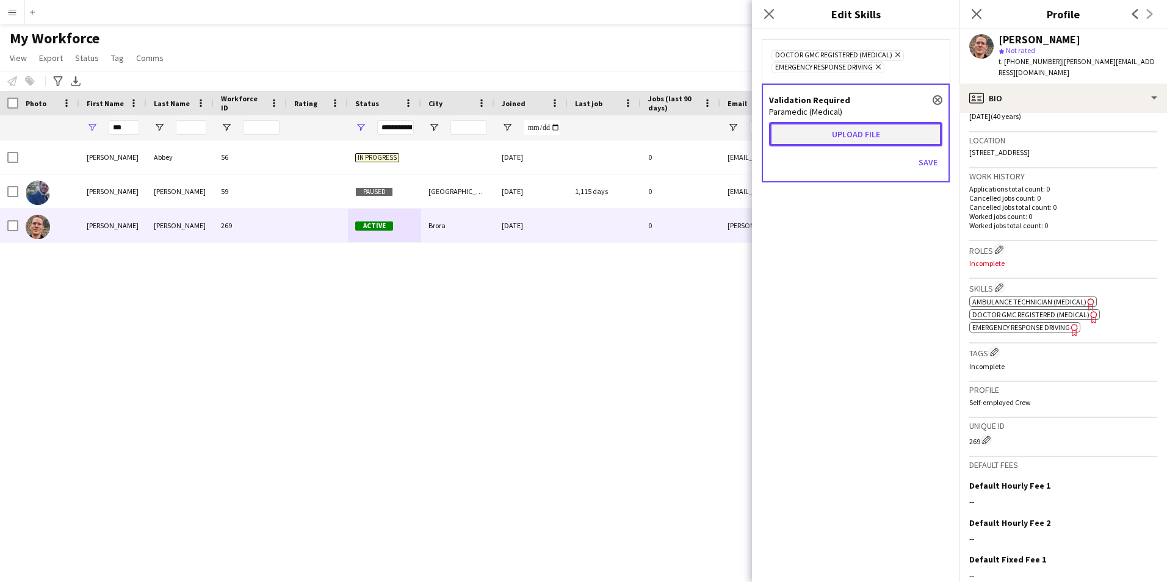
click at [894, 140] on button "Upload file" at bounding box center [855, 134] width 173 height 24
click at [836, 138] on button "Upload file" at bounding box center [855, 134] width 173 height 24
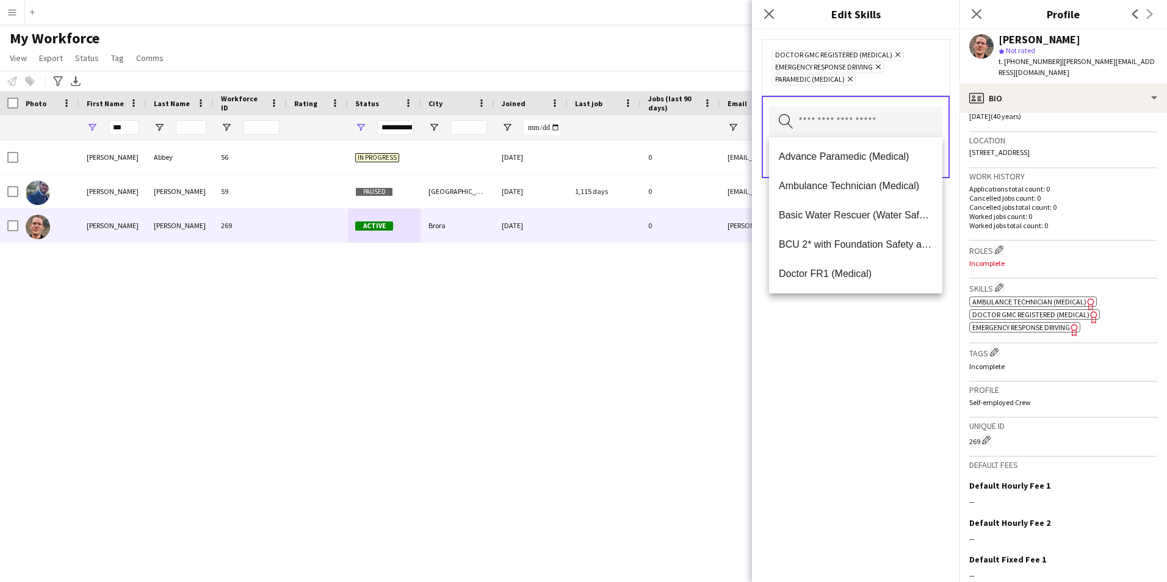
click at [875, 363] on div "Doctor GMC Registered (Medical) Remove Emergency Response Driving Remove Parame…" at bounding box center [856, 305] width 208 height 553
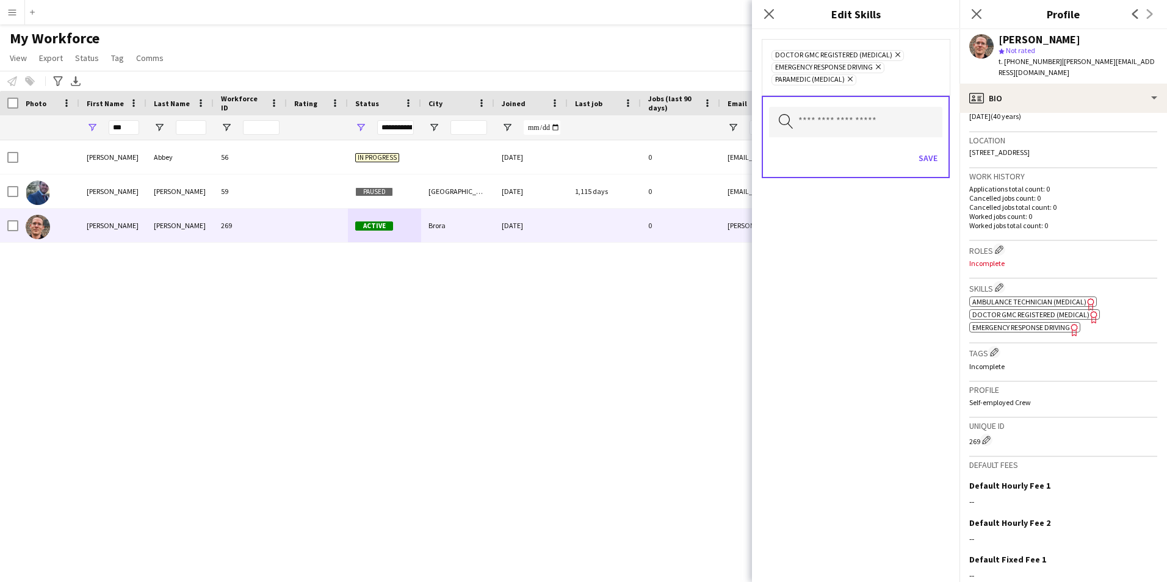
click at [896, 266] on div "Doctor GMC Registered (Medical) Remove Emergency Response Driving Remove Parame…" at bounding box center [856, 305] width 208 height 553
click at [927, 158] on button "Save" at bounding box center [928, 158] width 29 height 20
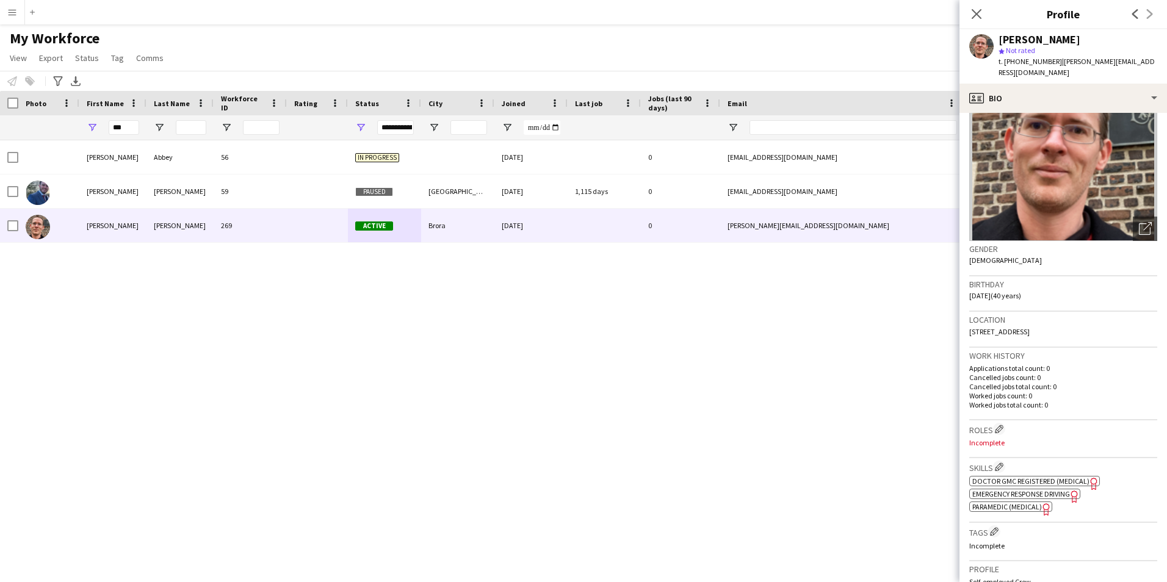
scroll to position [61, 0]
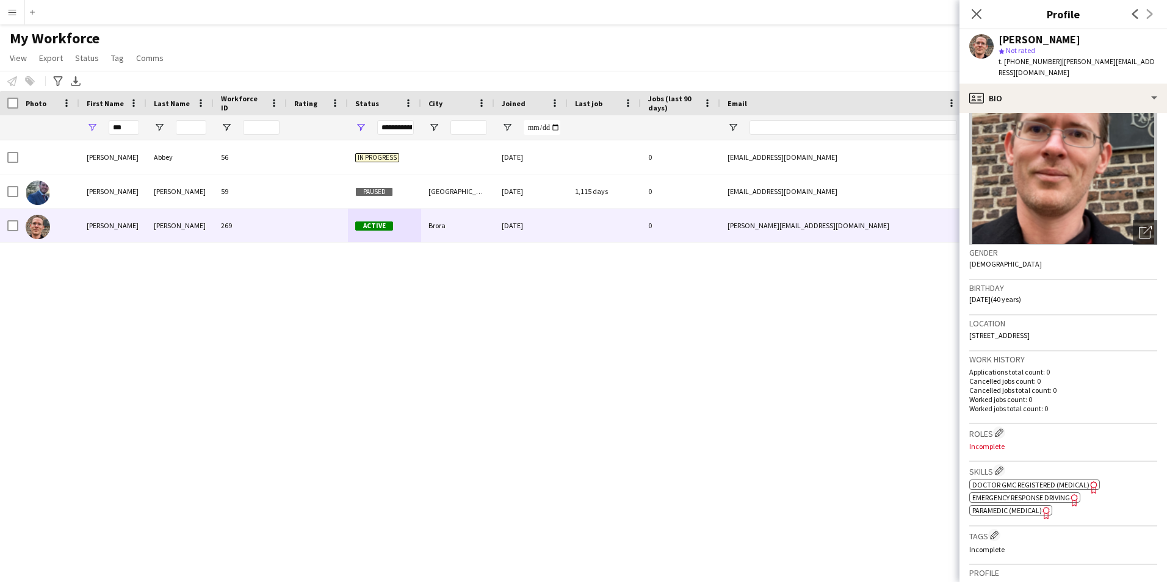
click at [1050, 493] on span "Emergency Response Driving" at bounding box center [1022, 497] width 98 height 9
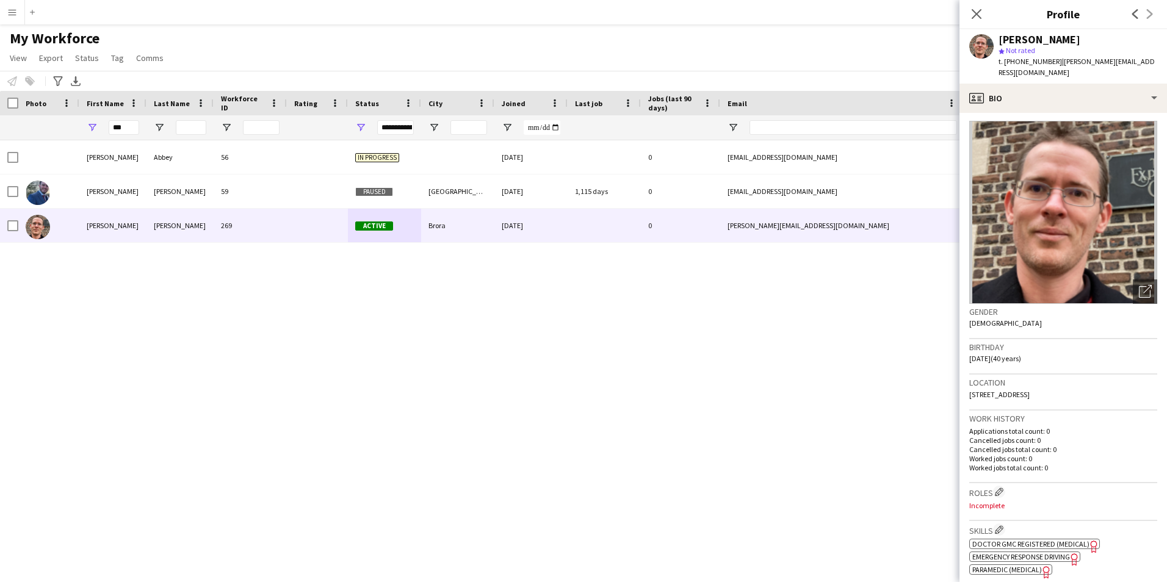
scroll to position [0, 0]
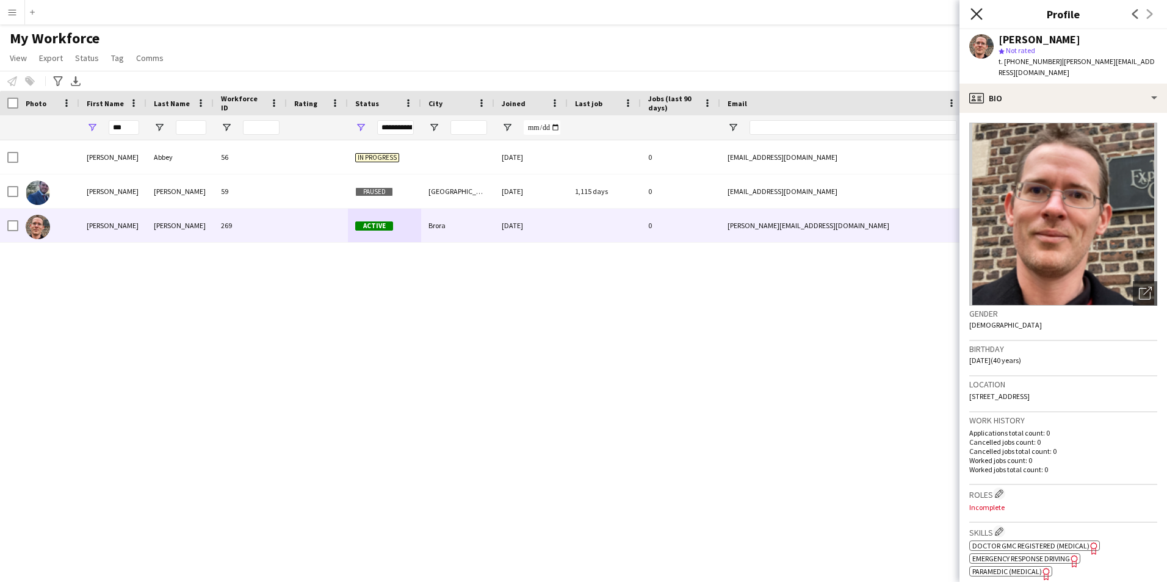
click at [980, 17] on icon at bounding box center [977, 14] width 12 height 12
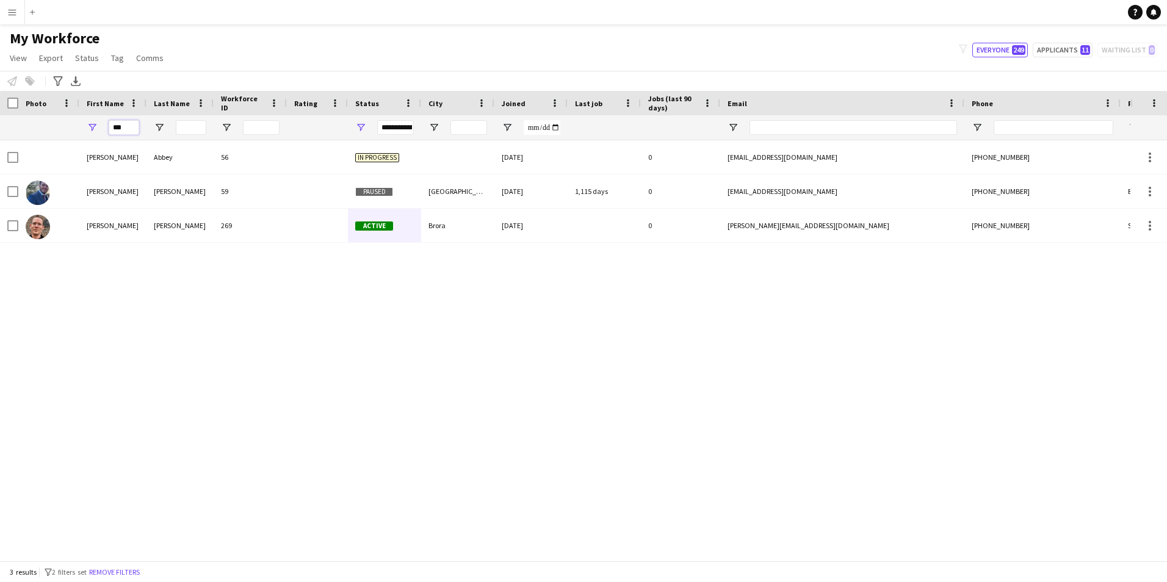
drag, startPoint x: 129, startPoint y: 127, endPoint x: 89, endPoint y: 127, distance: 40.9
click at [93, 127] on div "***" at bounding box center [112, 127] width 67 height 24
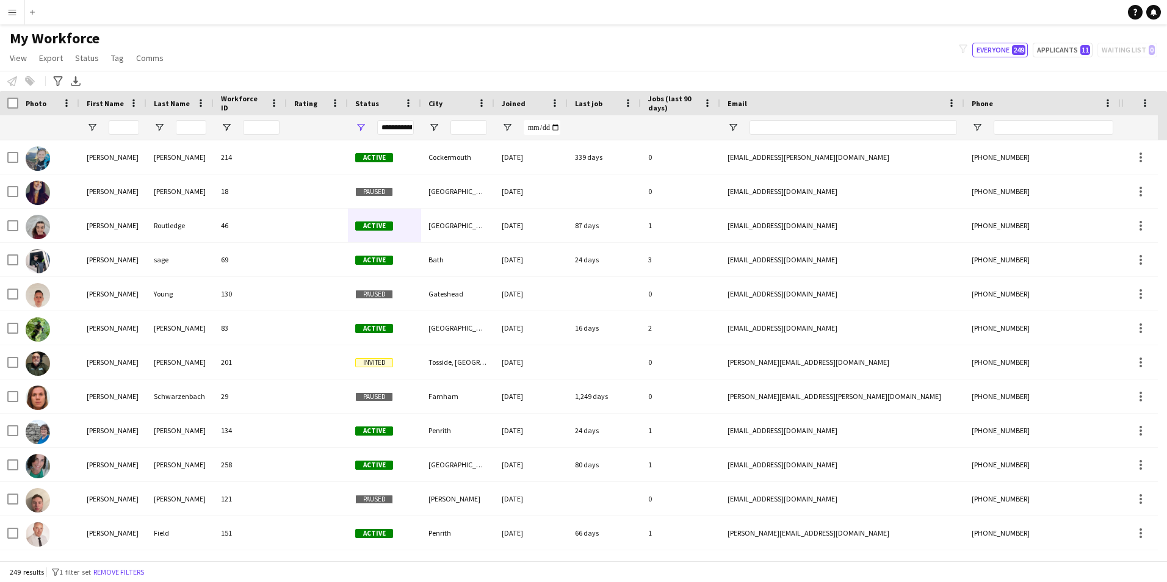
click at [10, 7] on app-icon "Menu" at bounding box center [12, 12] width 10 height 10
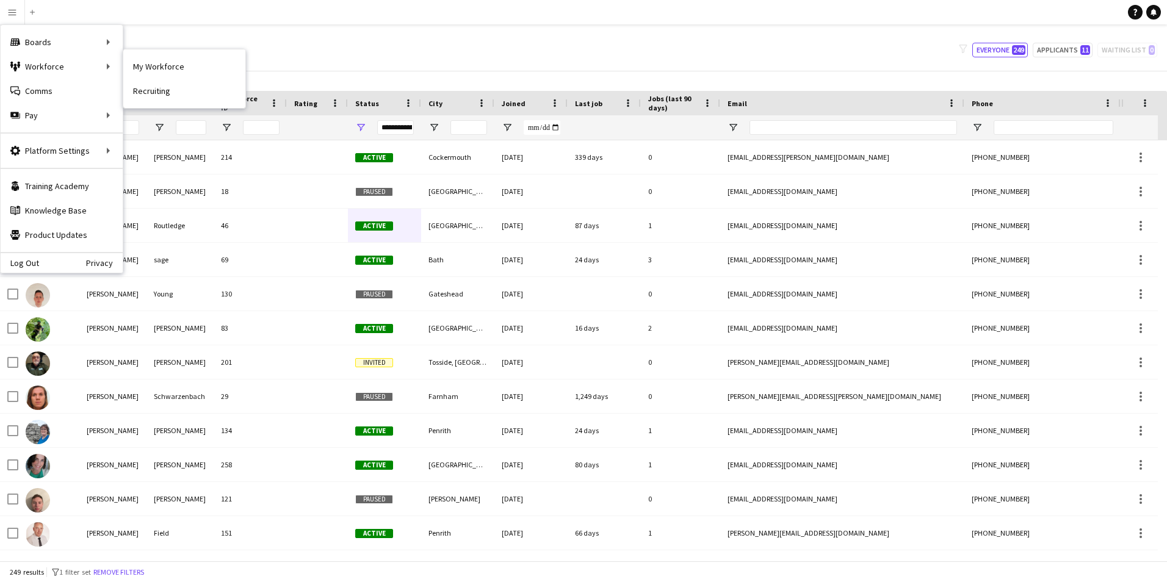
drag, startPoint x: 156, startPoint y: 60, endPoint x: 331, endPoint y: 150, distance: 196.9
click at [157, 60] on link "My Workforce" at bounding box center [184, 66] width 122 height 24
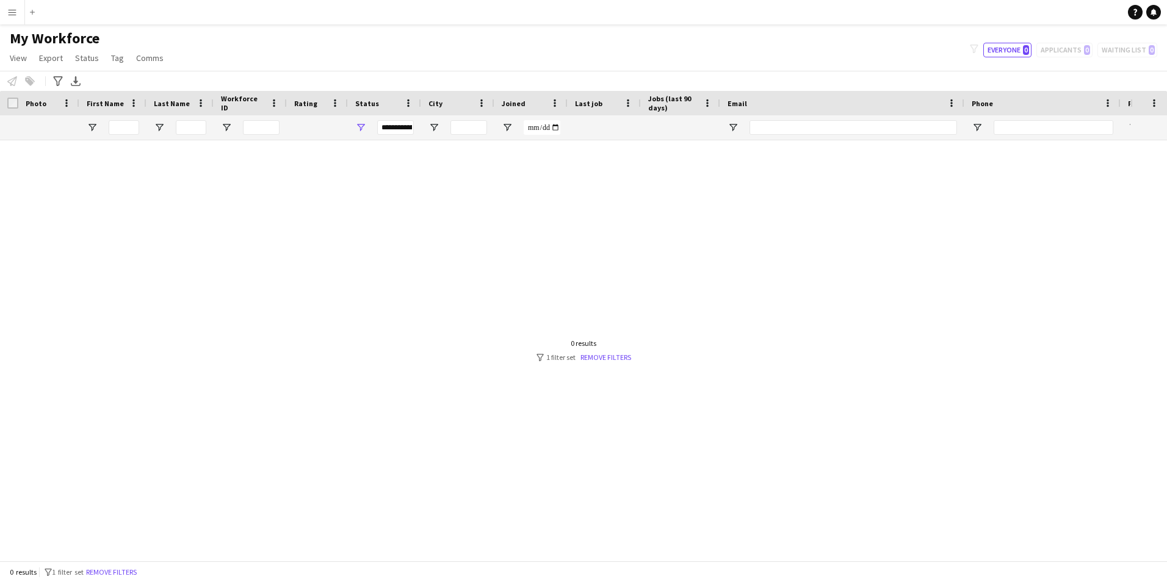
click at [9, 12] on app-icon "Menu" at bounding box center [12, 12] width 10 height 10
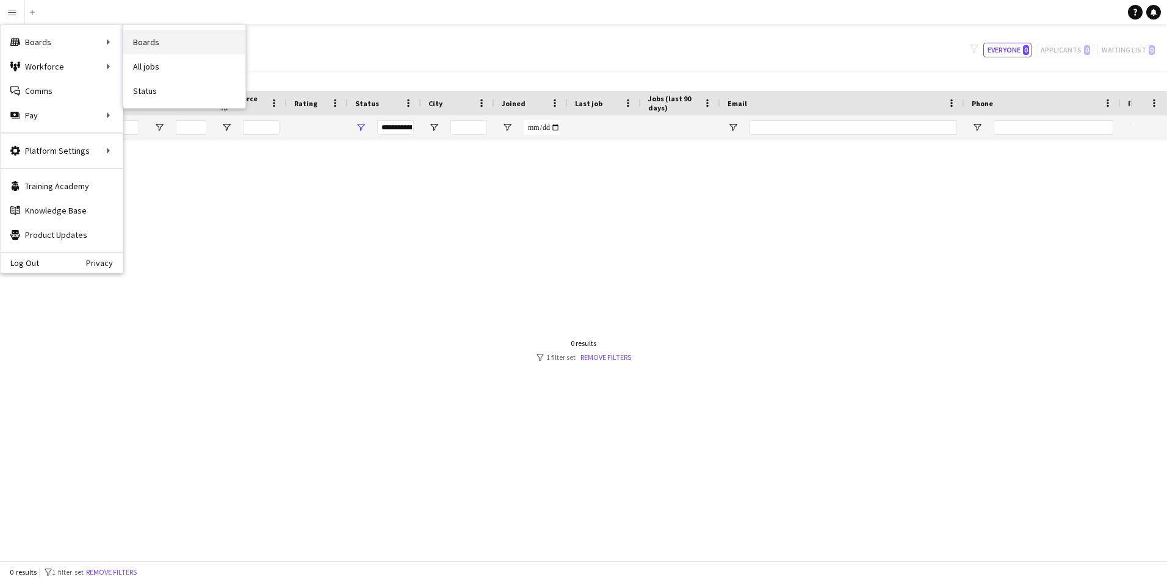
click at [164, 39] on link "Boards" at bounding box center [184, 42] width 122 height 24
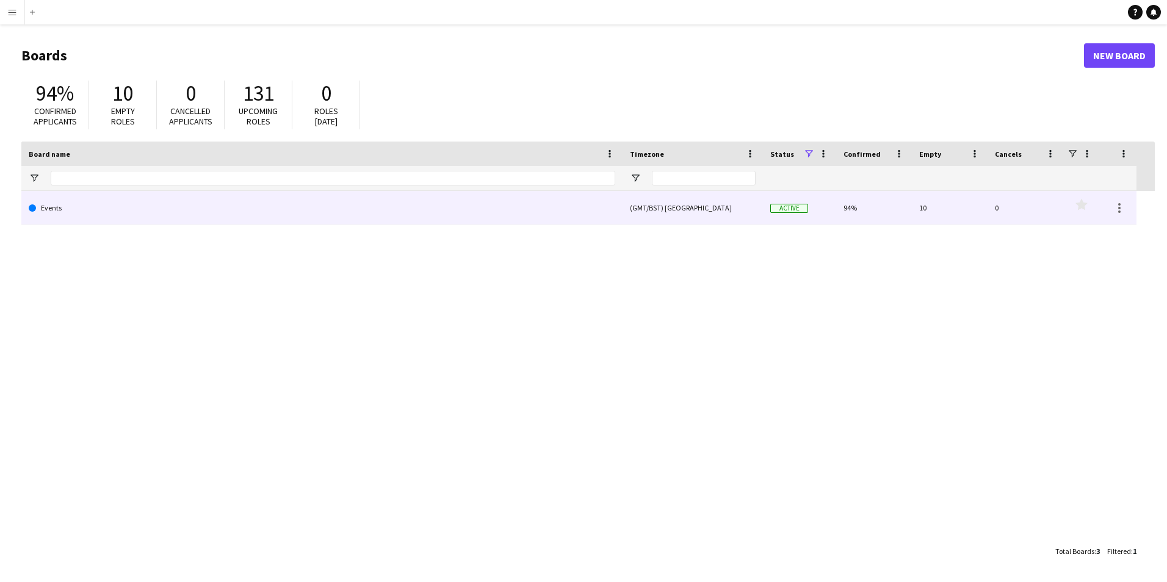
click at [62, 206] on link "Events" at bounding box center [322, 208] width 587 height 34
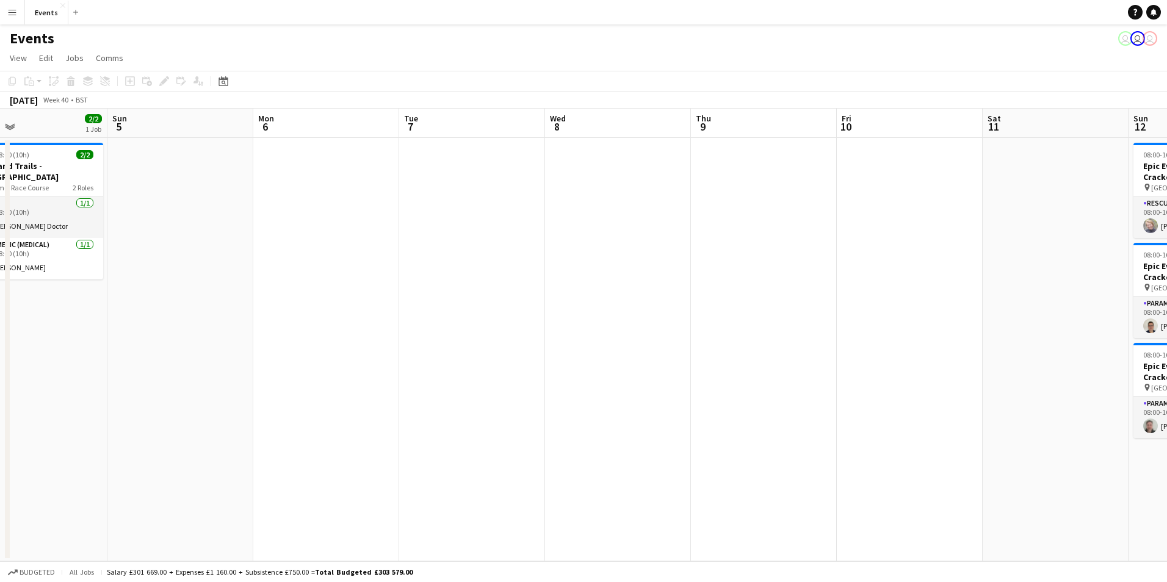
drag, startPoint x: 1113, startPoint y: 306, endPoint x: 345, endPoint y: 289, distance: 768.3
click at [345, 289] on app-calendar-viewport "Wed 1 Thu 2 Fri 3 Sat 4 2/2 1 Job Sun 5 Mon 6 Tue 7 Wed 8 Thu 9 Fri 10 Sat 11 S…" at bounding box center [583, 335] width 1167 height 453
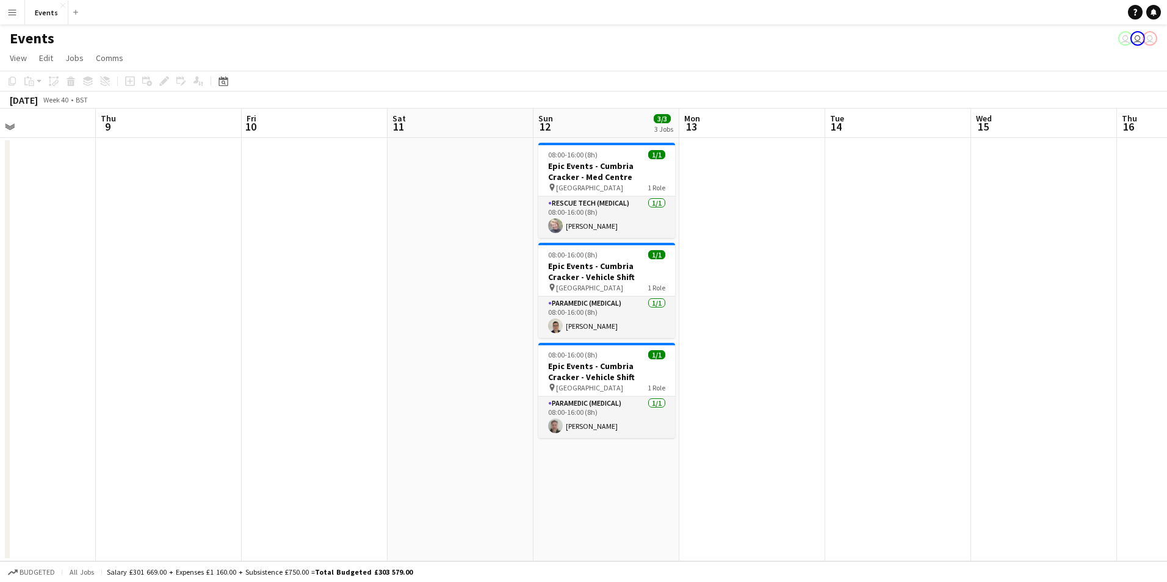
drag, startPoint x: 923, startPoint y: 286, endPoint x: 328, endPoint y: 289, distance: 595.3
click at [328, 289] on app-calendar-viewport "Sun 5 Mon 6 Tue 7 Wed 8 Thu 9 Fri 10 Sat 11 Sun 12 3/3 3 Jobs Mon 13 Tue 14 Wed…" at bounding box center [583, 335] width 1167 height 453
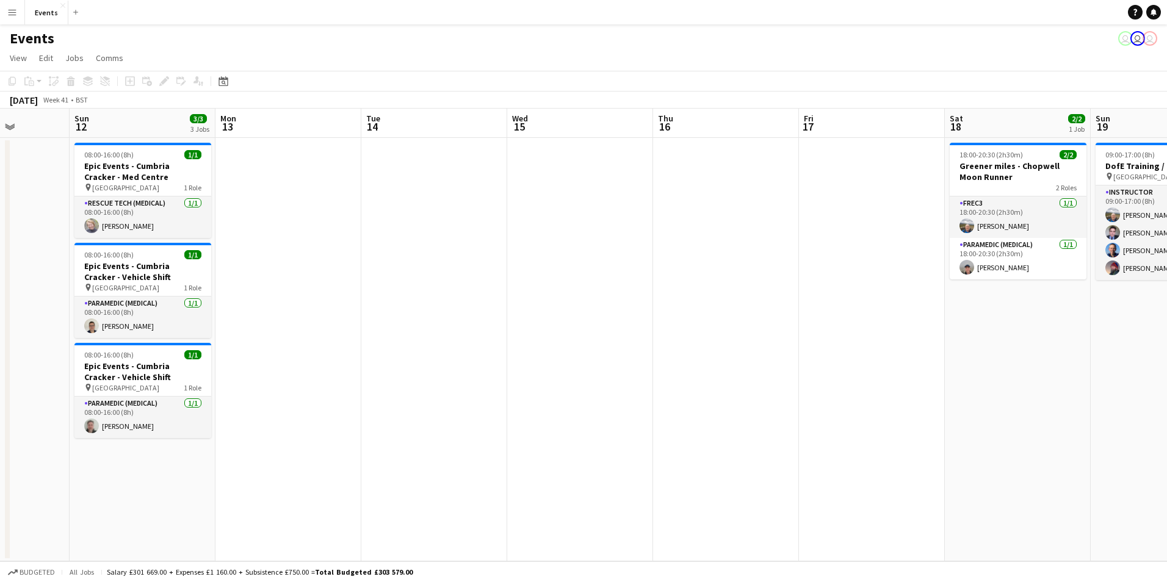
drag, startPoint x: 996, startPoint y: 281, endPoint x: 393, endPoint y: 287, distance: 602.7
click at [393, 287] on app-calendar-viewport "Thu 9 Fri 10 Sat 11 Sun 12 3/3 3 Jobs Mon 13 Tue 14 Wed 15 Thu 16 Fri 17 Sat 18…" at bounding box center [583, 335] width 1167 height 453
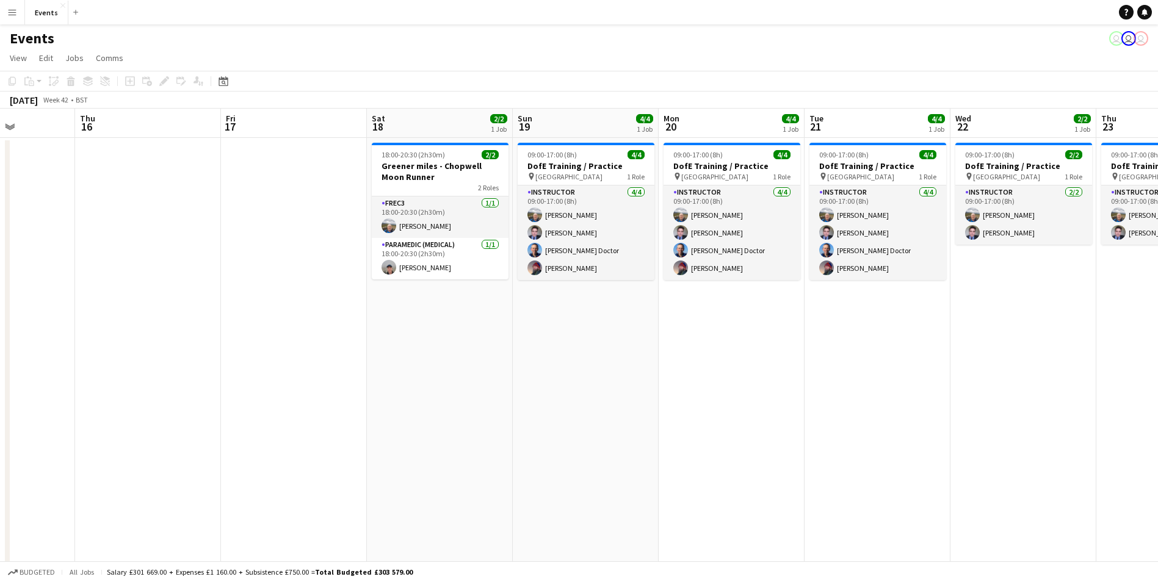
drag, startPoint x: 697, startPoint y: 376, endPoint x: 412, endPoint y: 374, distance: 285.1
click at [412, 374] on app-calendar-viewport "Mon 13 Tue 14 Wed 15 Thu 16 Fri 17 Sat 18 2/2 1 Job Sun 19 4/4 1 Job Mon 20 4/4…" at bounding box center [579, 365] width 1158 height 513
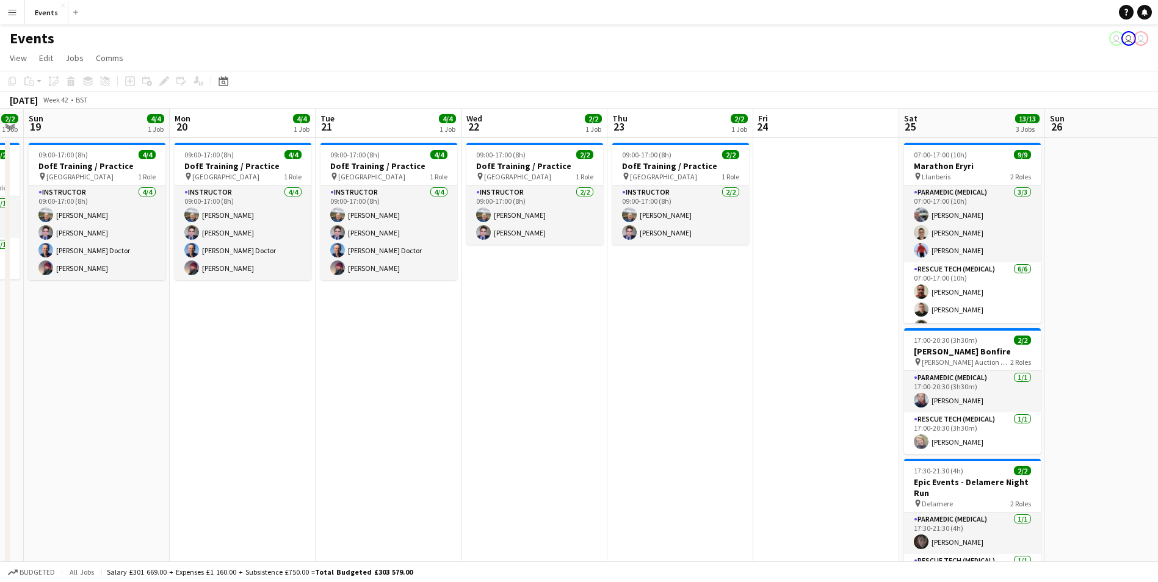
drag, startPoint x: 863, startPoint y: 376, endPoint x: 374, endPoint y: 375, distance: 489.1
click at [374, 375] on app-calendar-viewport "Thu 16 Fri 17 Sat 18 2/2 1 Job Sun 19 4/4 1 Job Mon 20 4/4 1 Job Tue 21 4/4 1 J…" at bounding box center [579, 365] width 1158 height 513
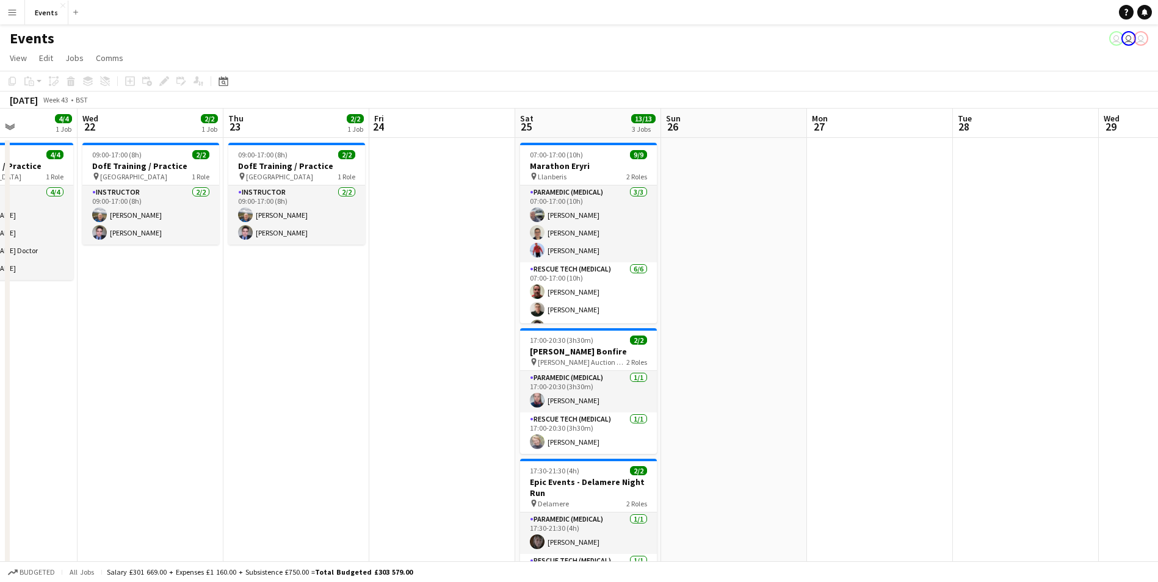
drag, startPoint x: 690, startPoint y: 371, endPoint x: 327, endPoint y: 371, distance: 362.7
click at [327, 371] on app-calendar-viewport "Sun 19 4/4 1 Job Mon 20 4/4 1 Job Tue 21 4/4 1 Job Wed 22 2/2 1 Job Thu 23 2/2 …" at bounding box center [579, 365] width 1158 height 513
